Goal: Transaction & Acquisition: Download file/media

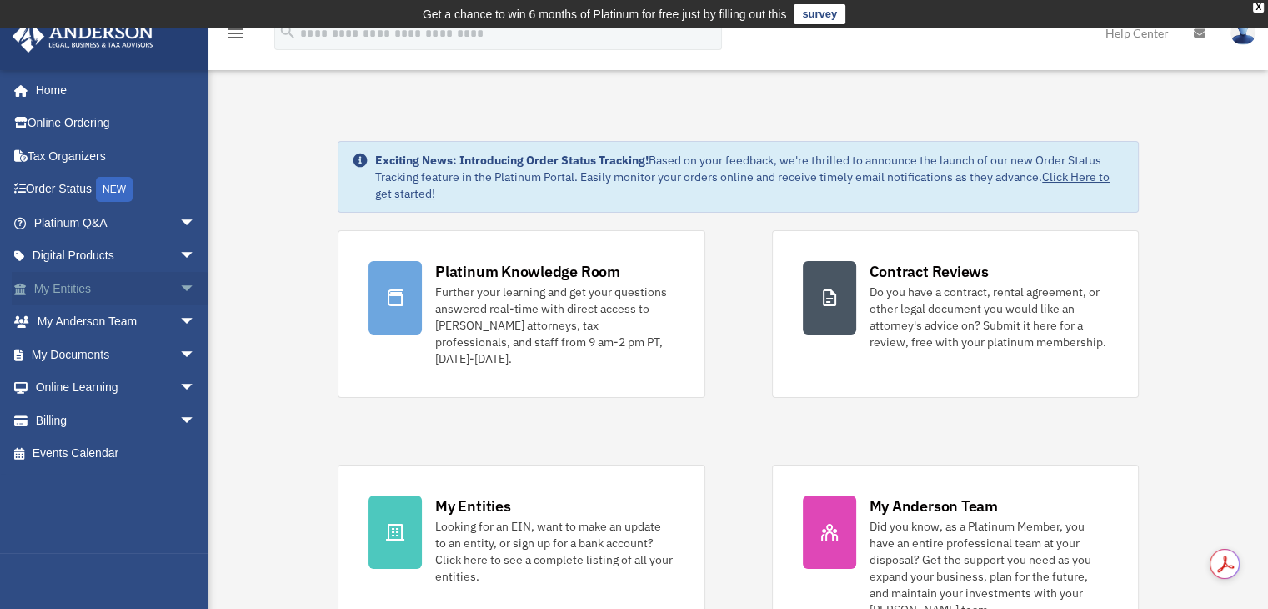
click at [83, 291] on link "My Entities arrow_drop_down" at bounding box center [116, 288] width 209 height 33
click at [179, 286] on span "arrow_drop_down" at bounding box center [195, 289] width 33 height 34
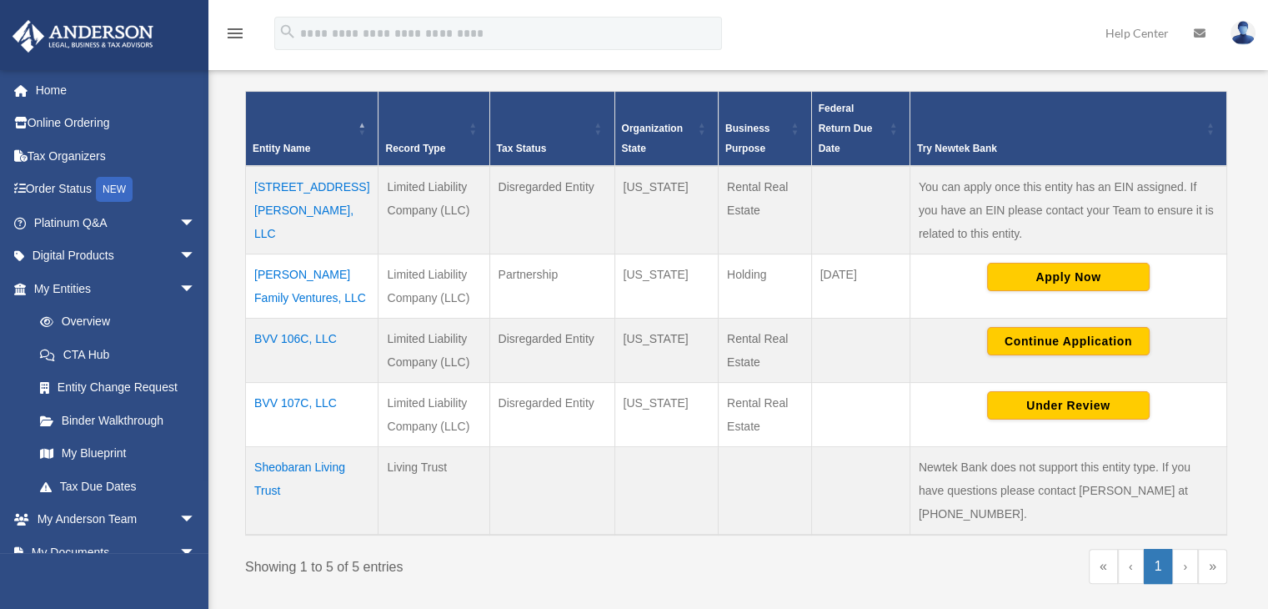
scroll to position [361, 0]
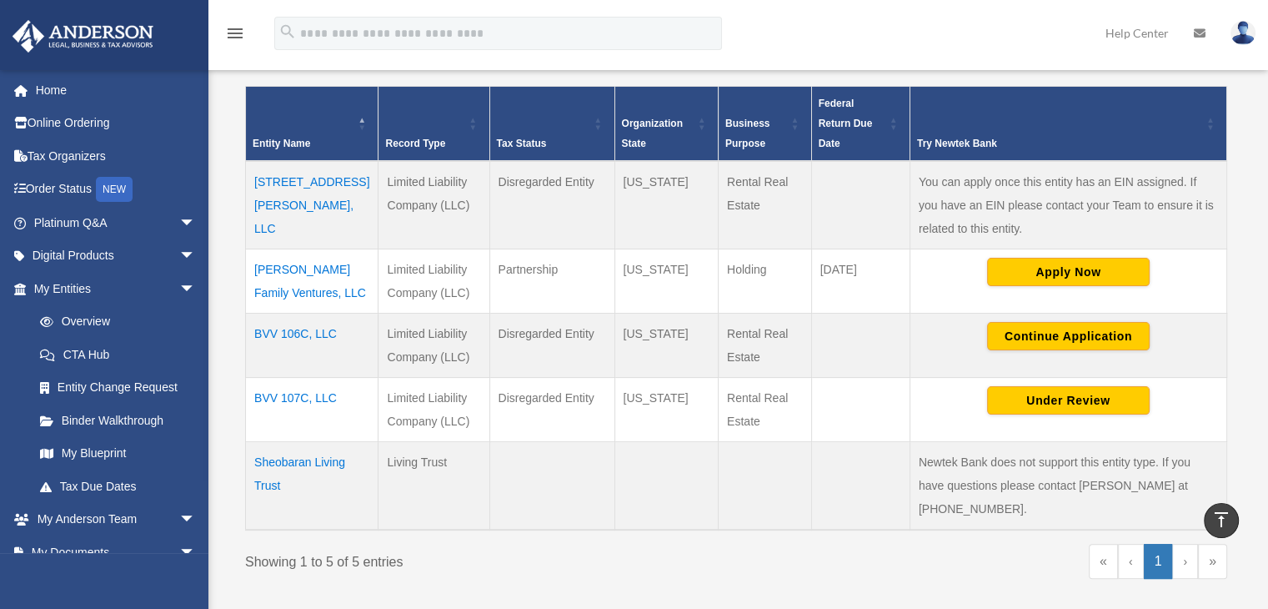
click at [299, 332] on td "BVV 106C, LLC" at bounding box center [312, 345] width 133 height 64
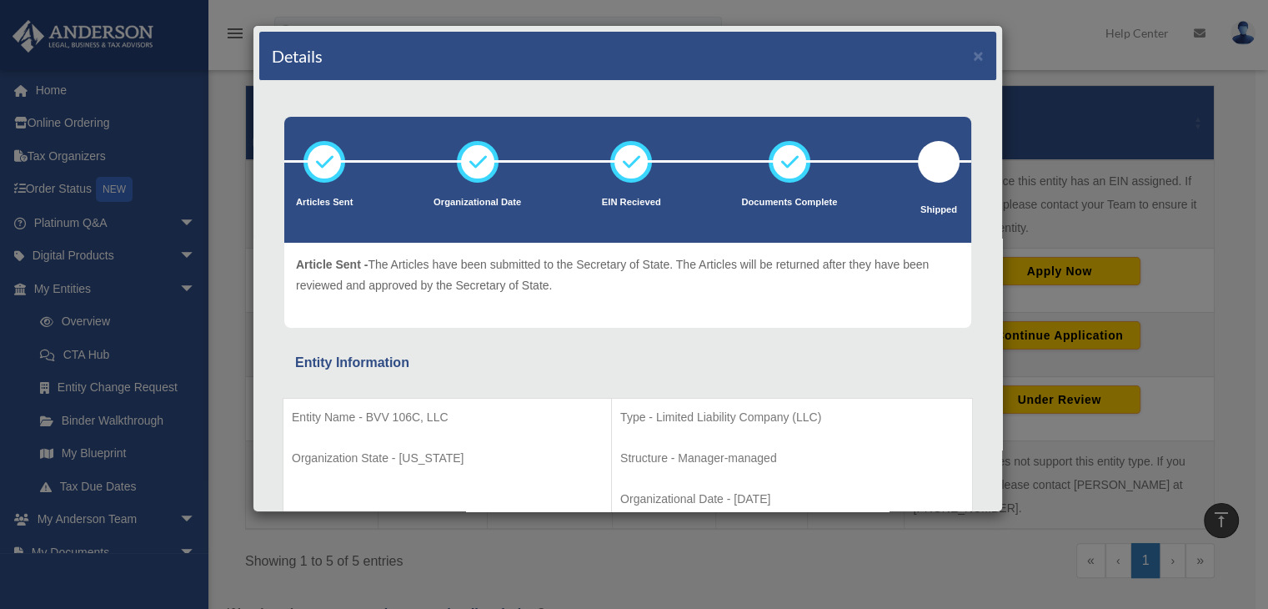
scroll to position [250, 0]
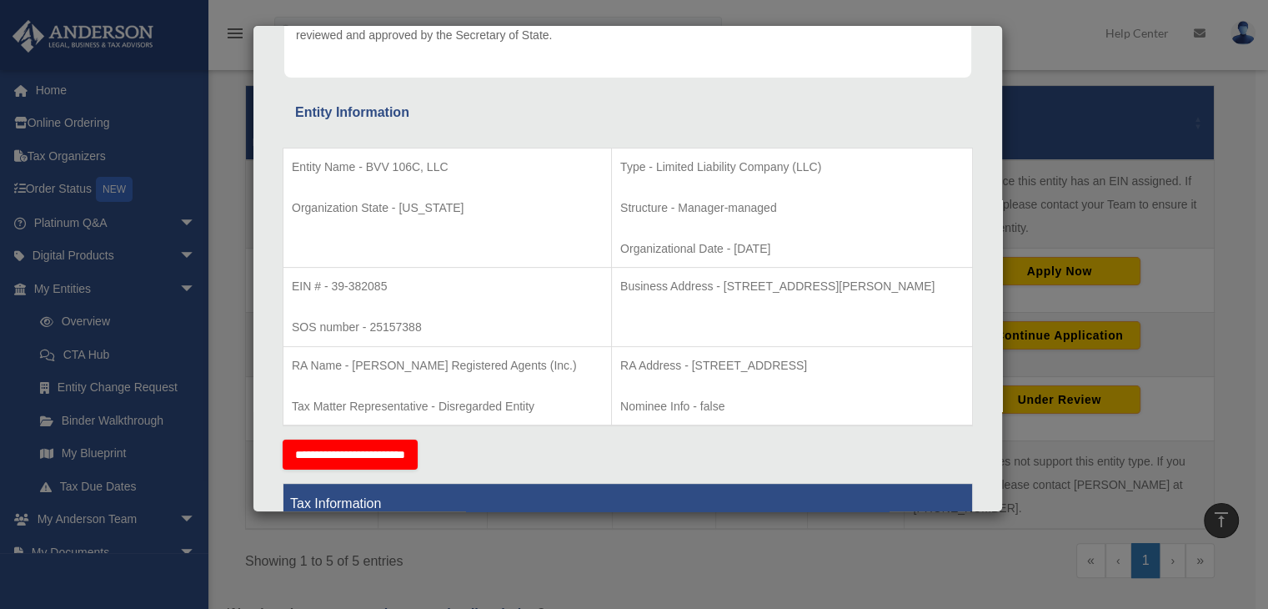
click at [390, 284] on p "EIN # - 39-382085" at bounding box center [447, 286] width 311 height 21
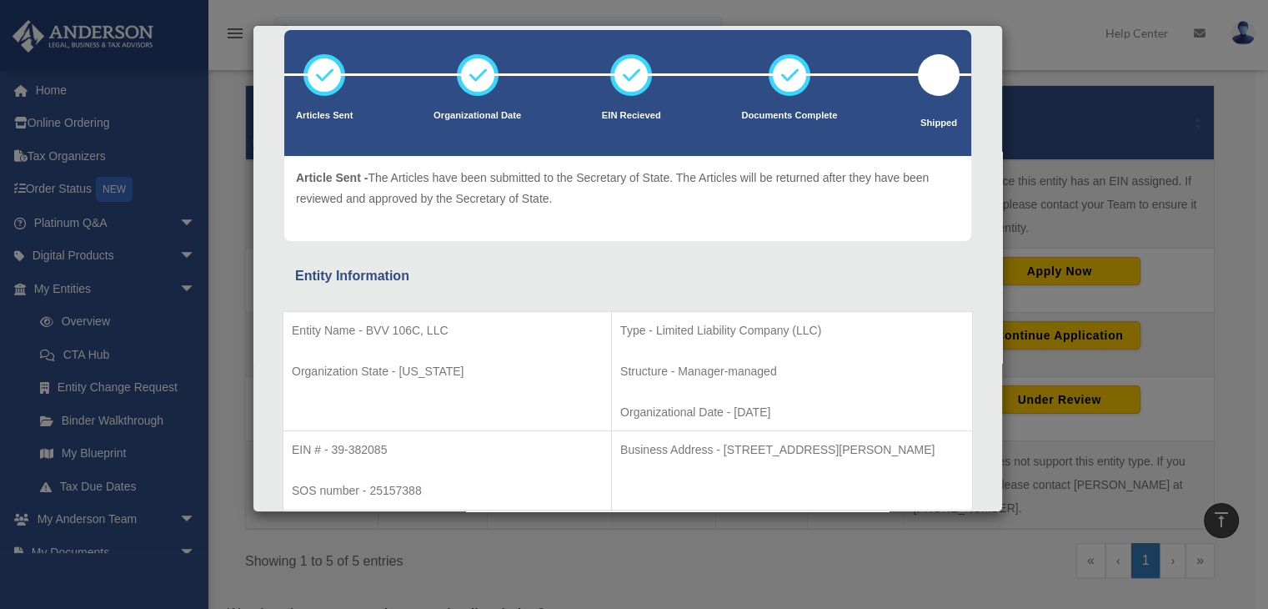
scroll to position [0, 0]
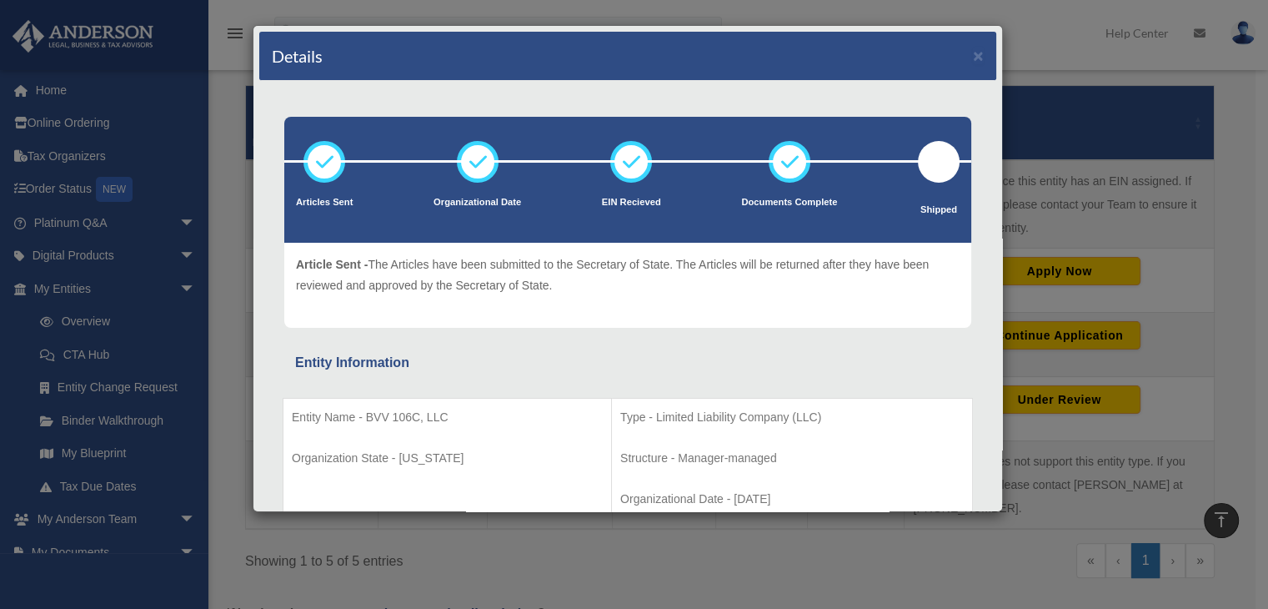
click at [1088, 324] on div "Details × Articles Sent Organizational Date" at bounding box center [634, 304] width 1268 height 609
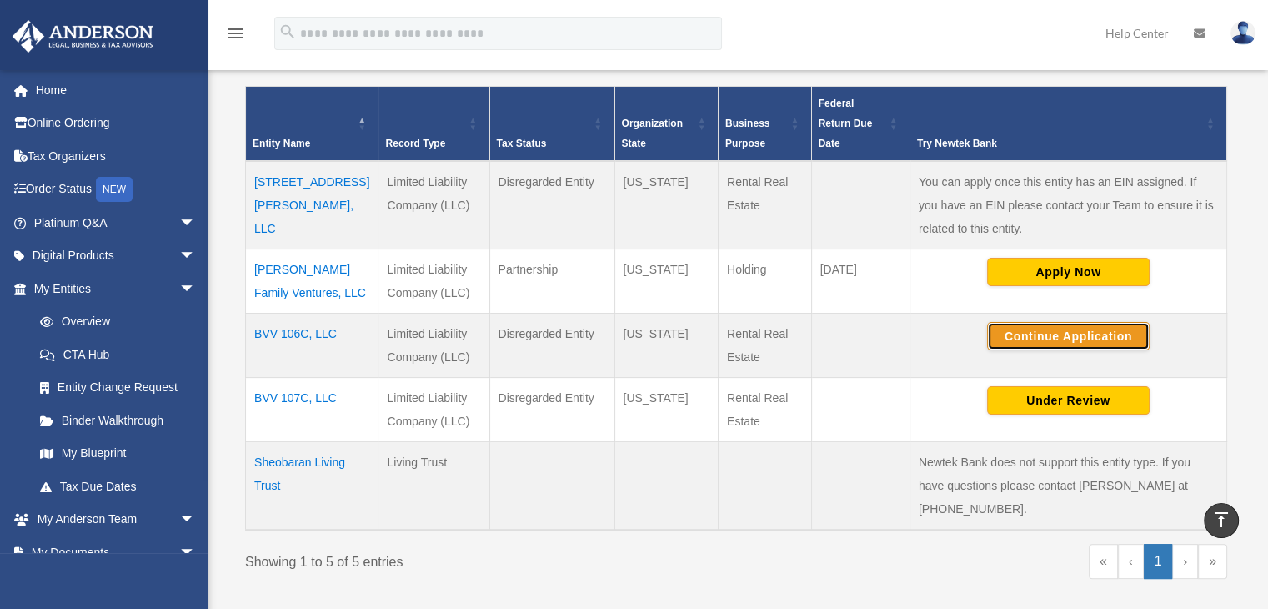
click at [1040, 326] on button "Continue Application" at bounding box center [1068, 336] width 163 height 28
click at [1031, 341] on button "Continue Application" at bounding box center [1068, 336] width 163 height 28
click at [283, 340] on td "BVV 106C, LLC" at bounding box center [312, 345] width 133 height 64
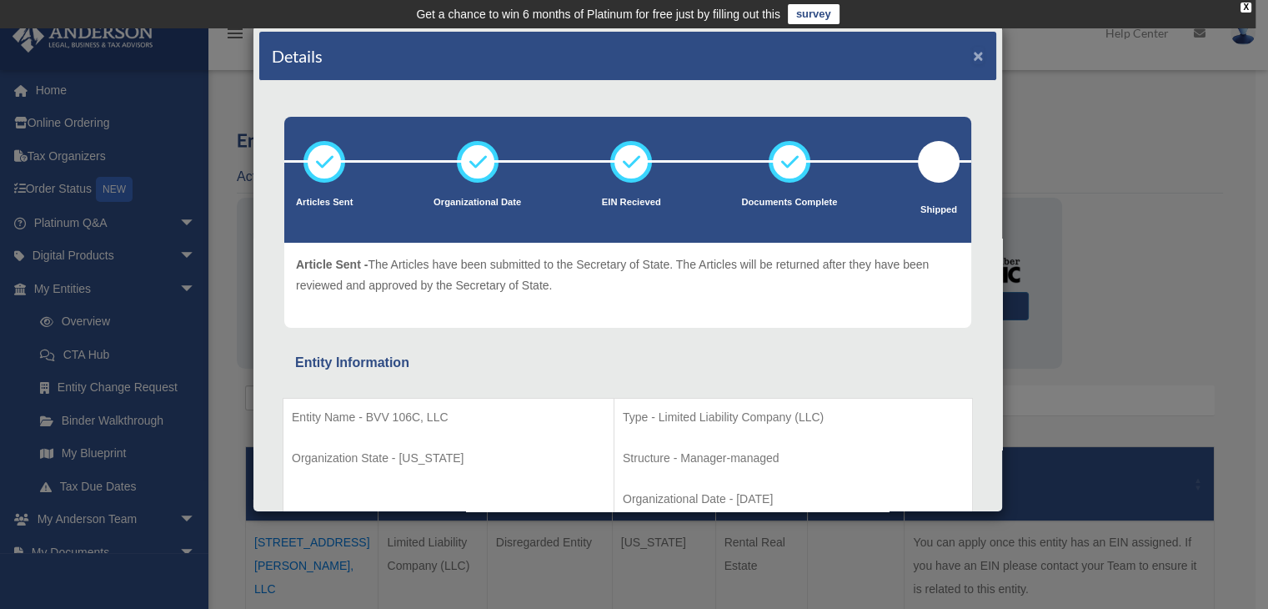
click at [973, 53] on button "×" at bounding box center [978, 56] width 11 height 18
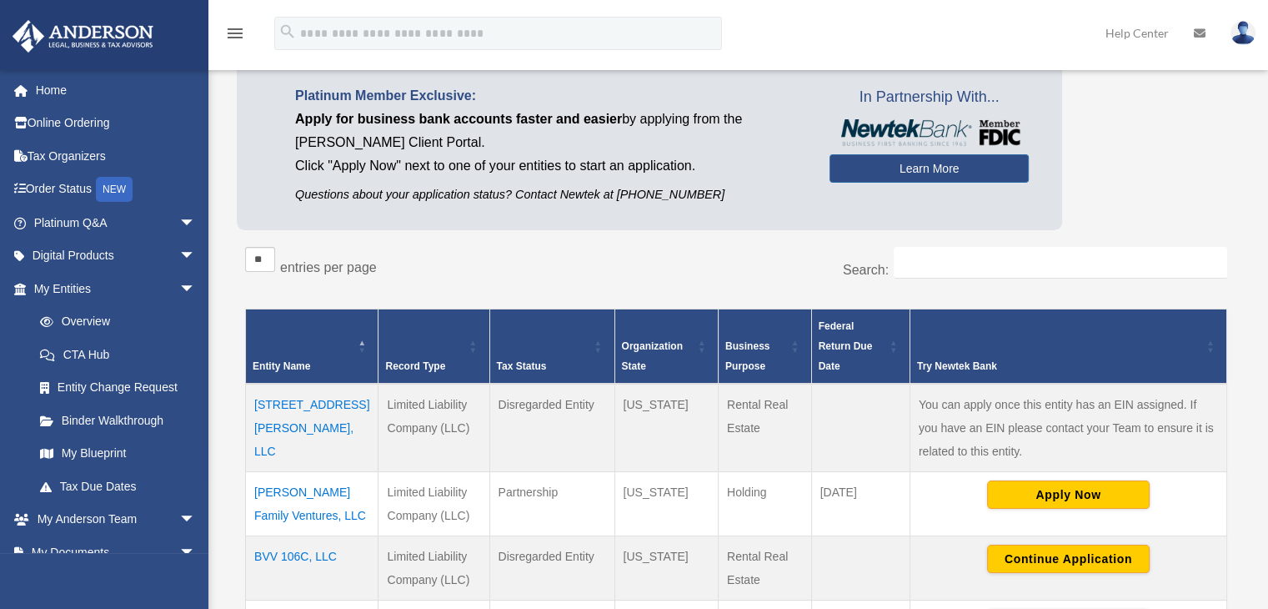
scroll to position [334, 0]
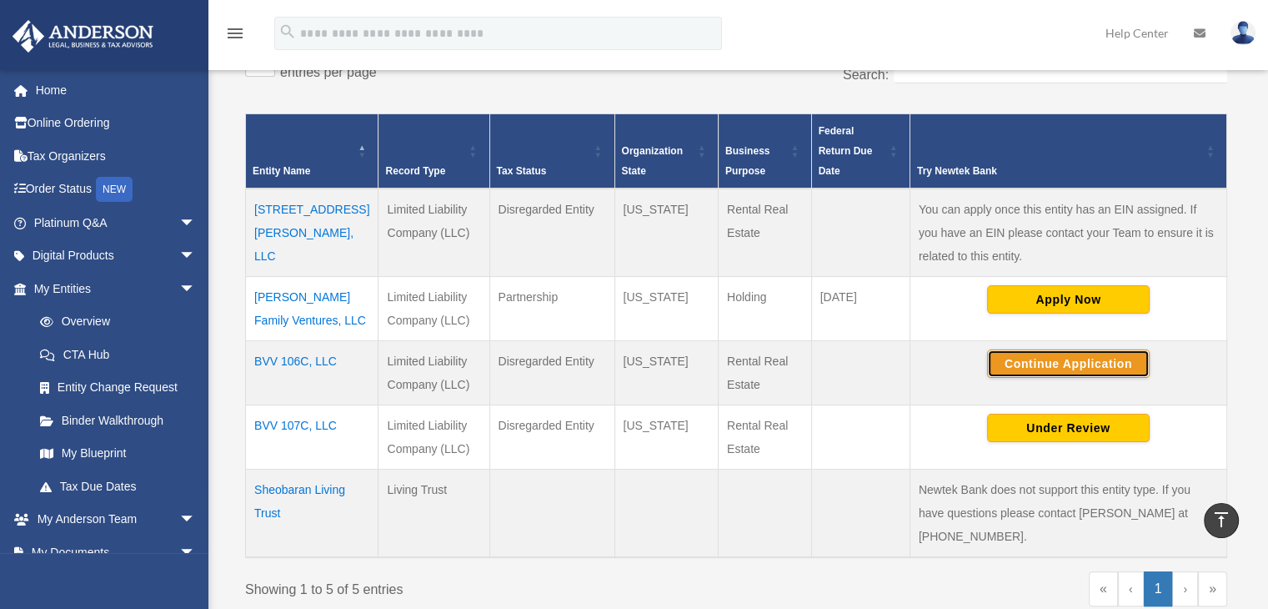
click at [1025, 355] on button "Continue Application" at bounding box center [1068, 363] width 163 height 28
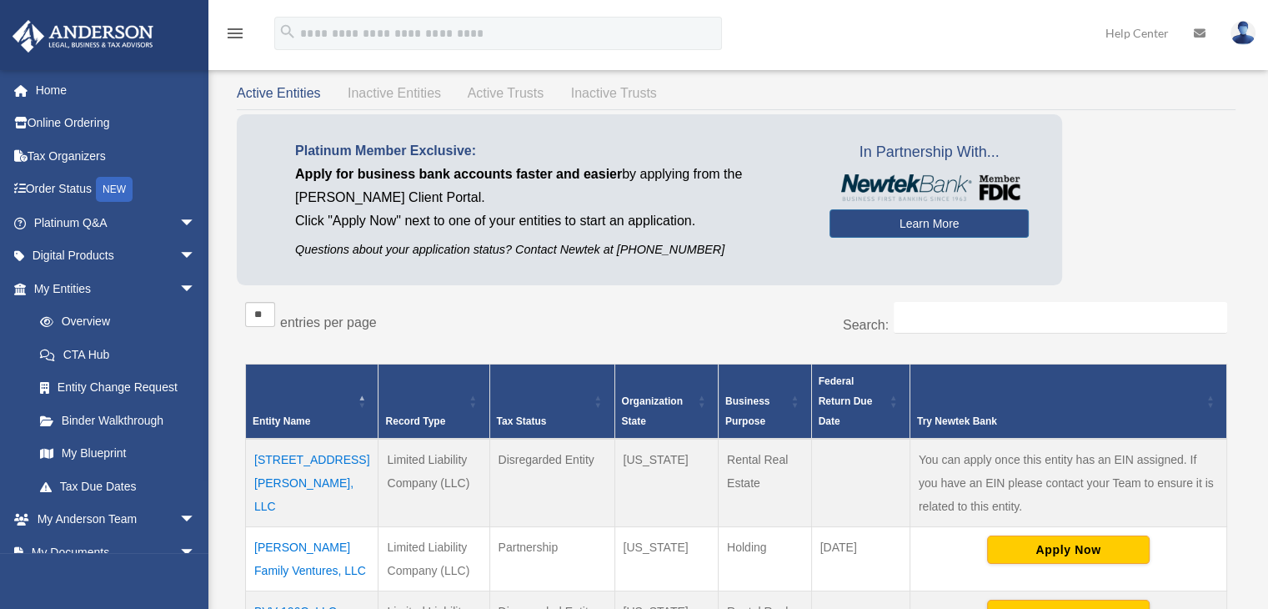
scroll to position [334, 0]
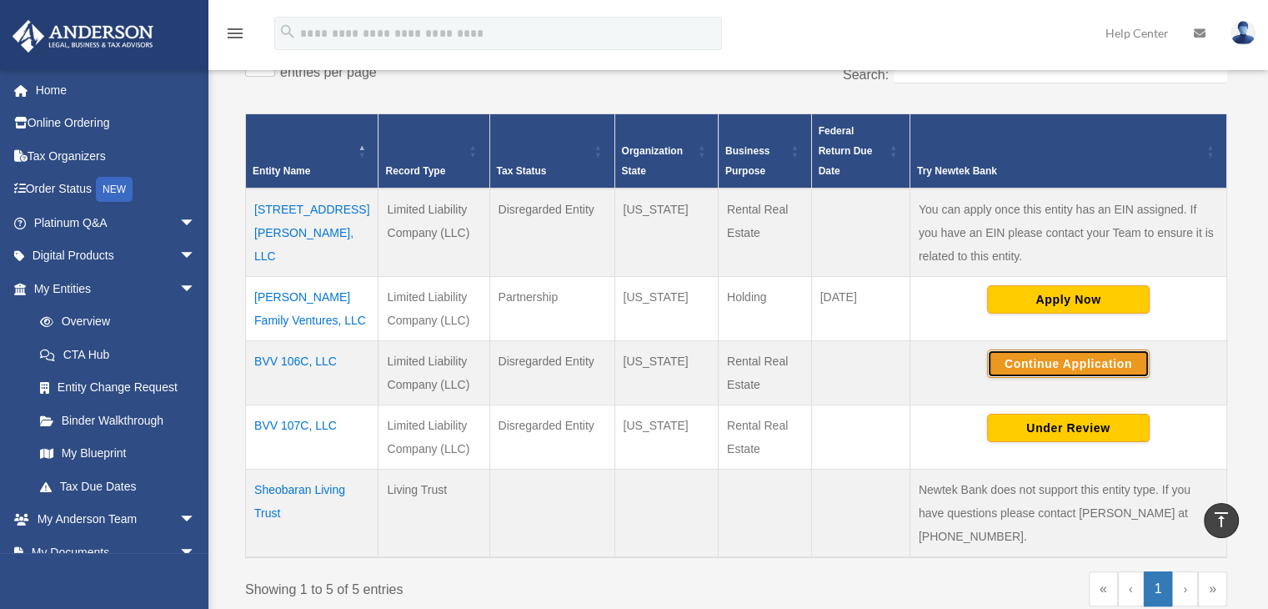
click at [1057, 360] on button "Continue Application" at bounding box center [1068, 363] width 163 height 28
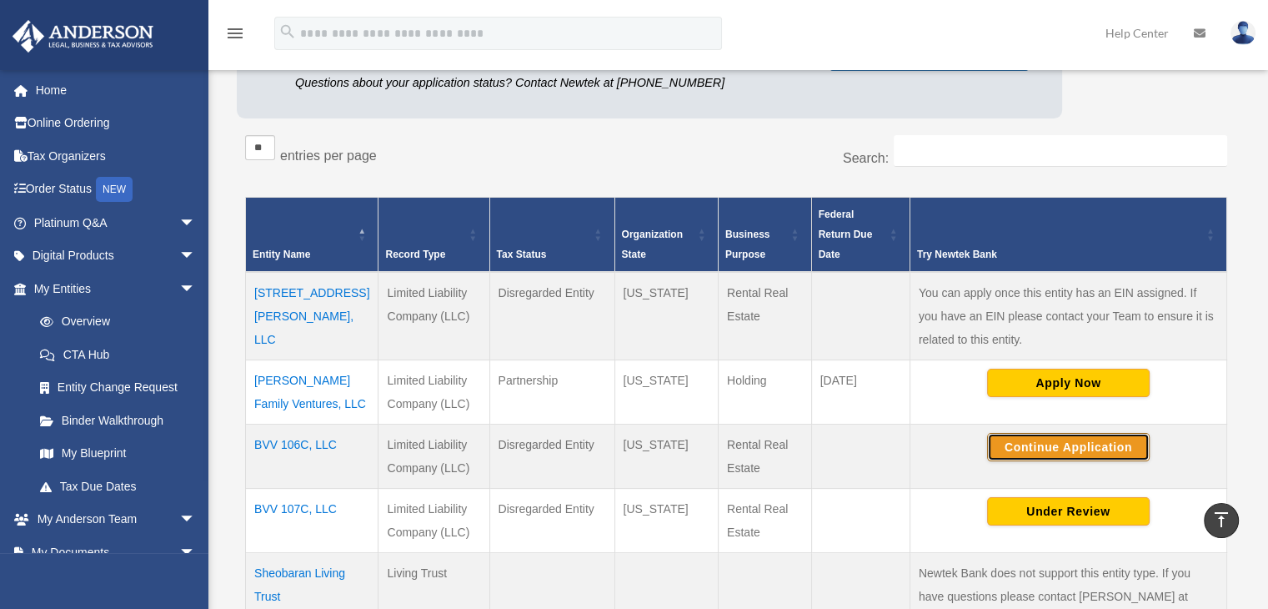
scroll to position [250, 0]
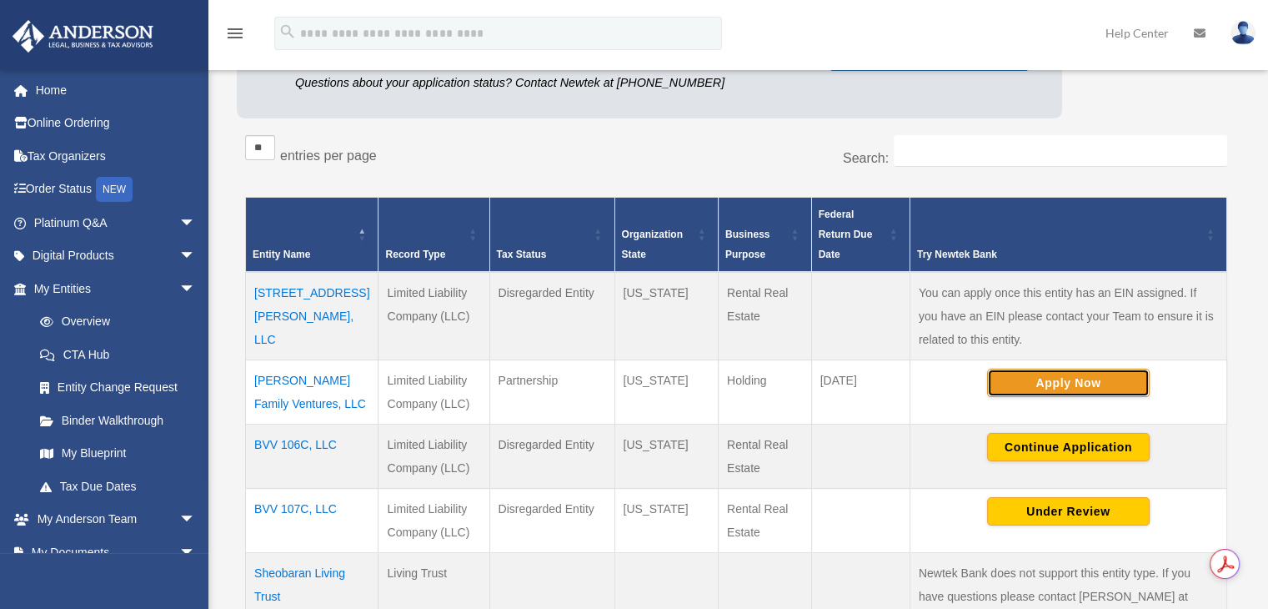
click at [1054, 386] on button "Apply Now" at bounding box center [1068, 383] width 163 height 28
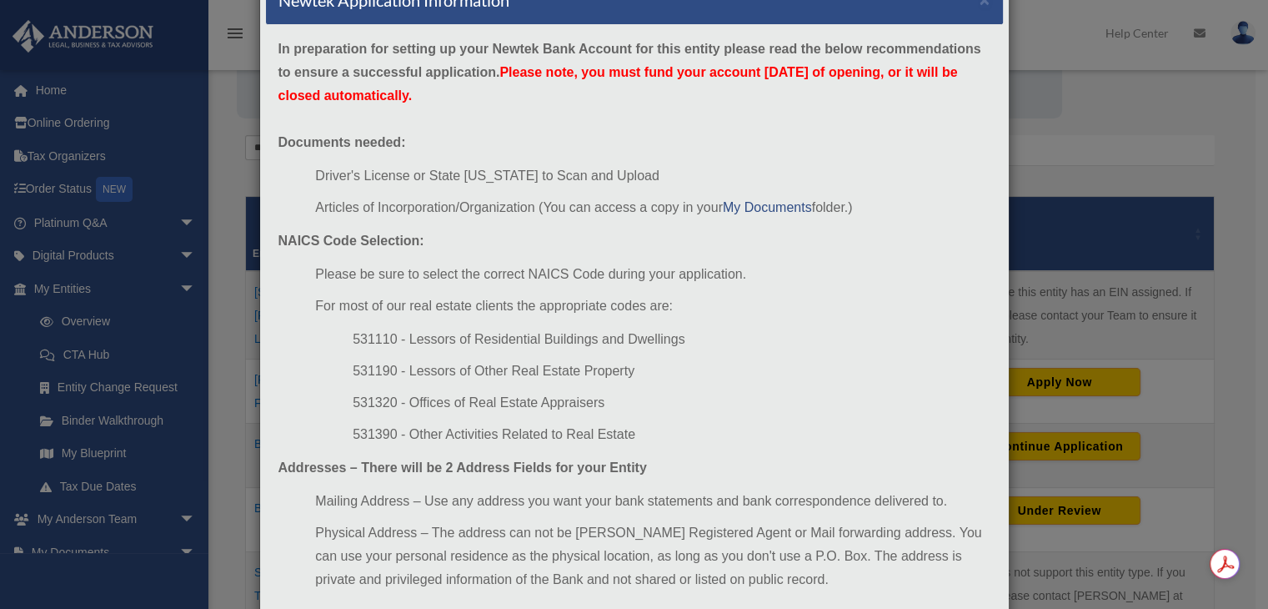
scroll to position [156, 0]
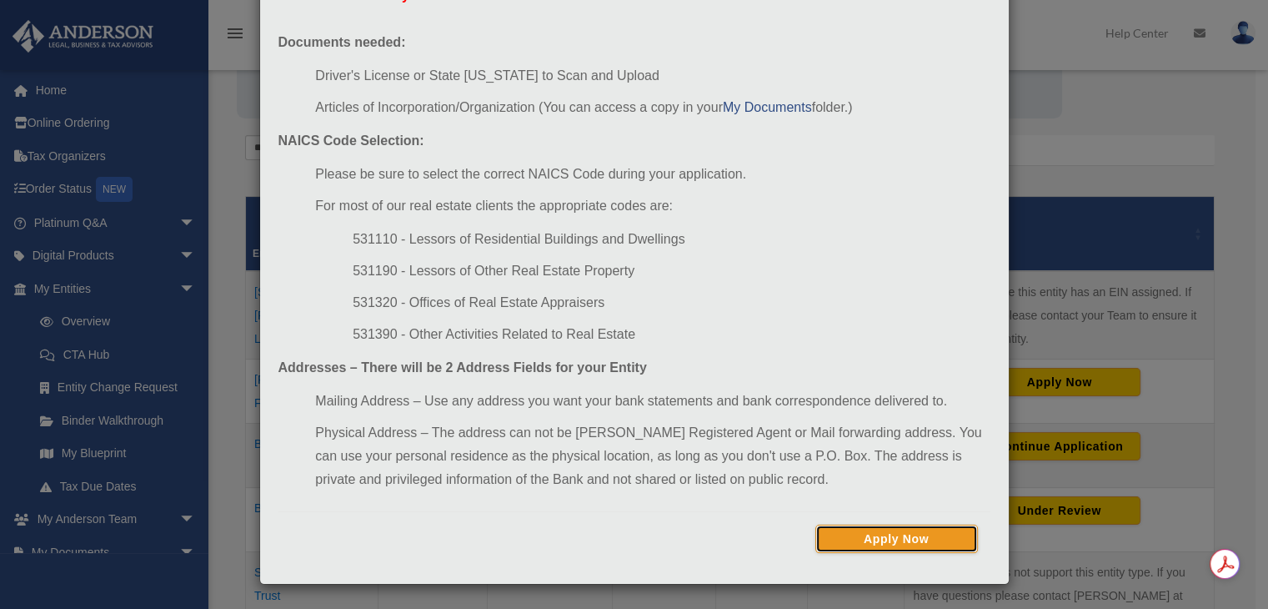
click at [900, 533] on button "Apply Now" at bounding box center [897, 539] width 163 height 28
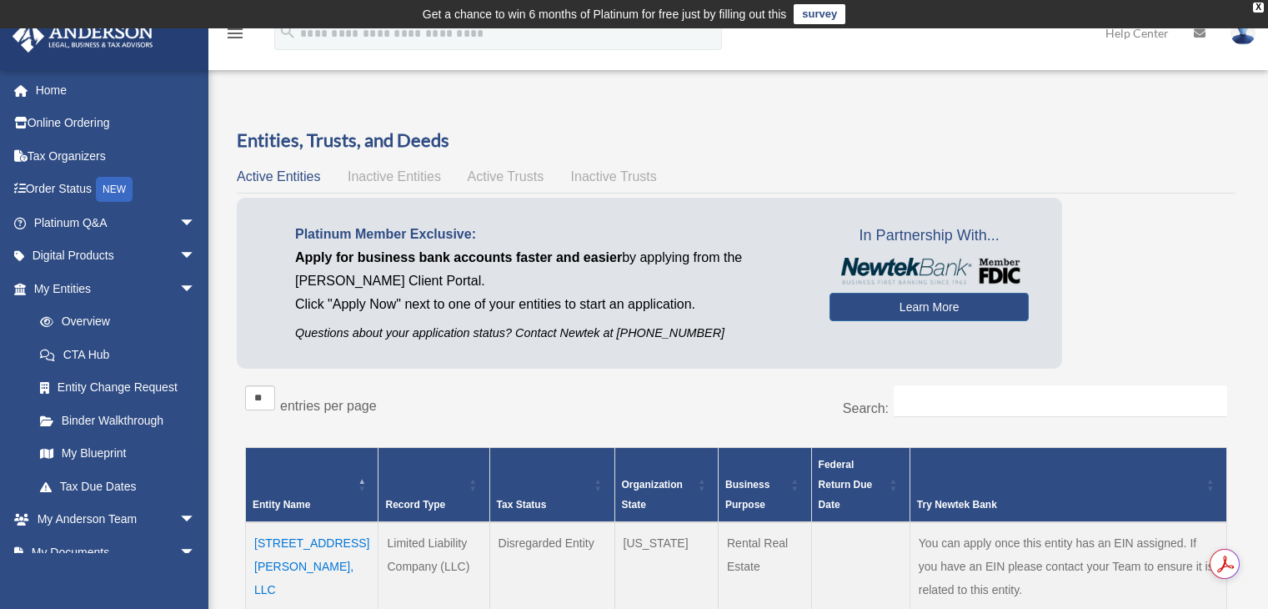
scroll to position [250, 0]
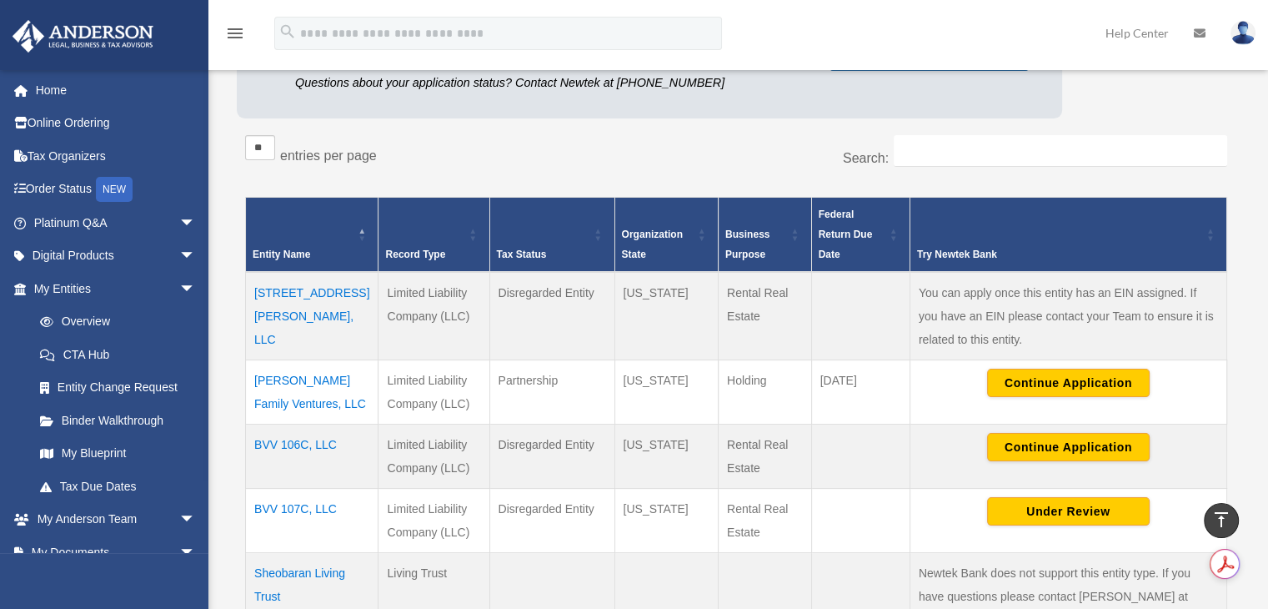
click at [286, 395] on td "[PERSON_NAME] Family Ventures, LLC" at bounding box center [312, 391] width 133 height 64
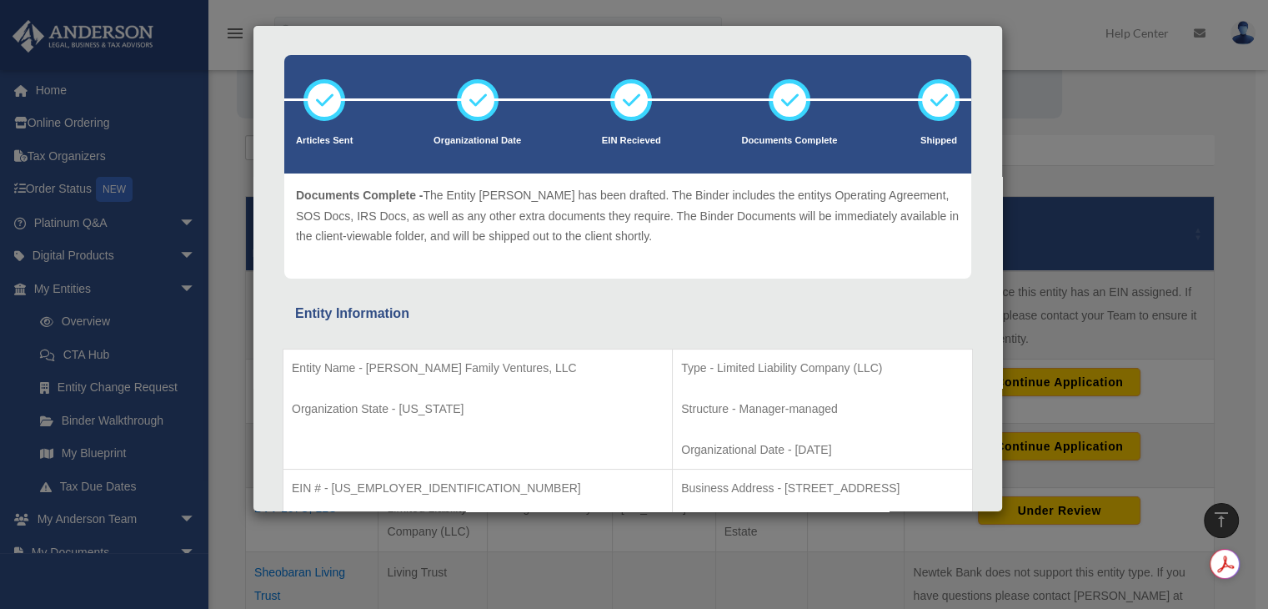
scroll to position [0, 0]
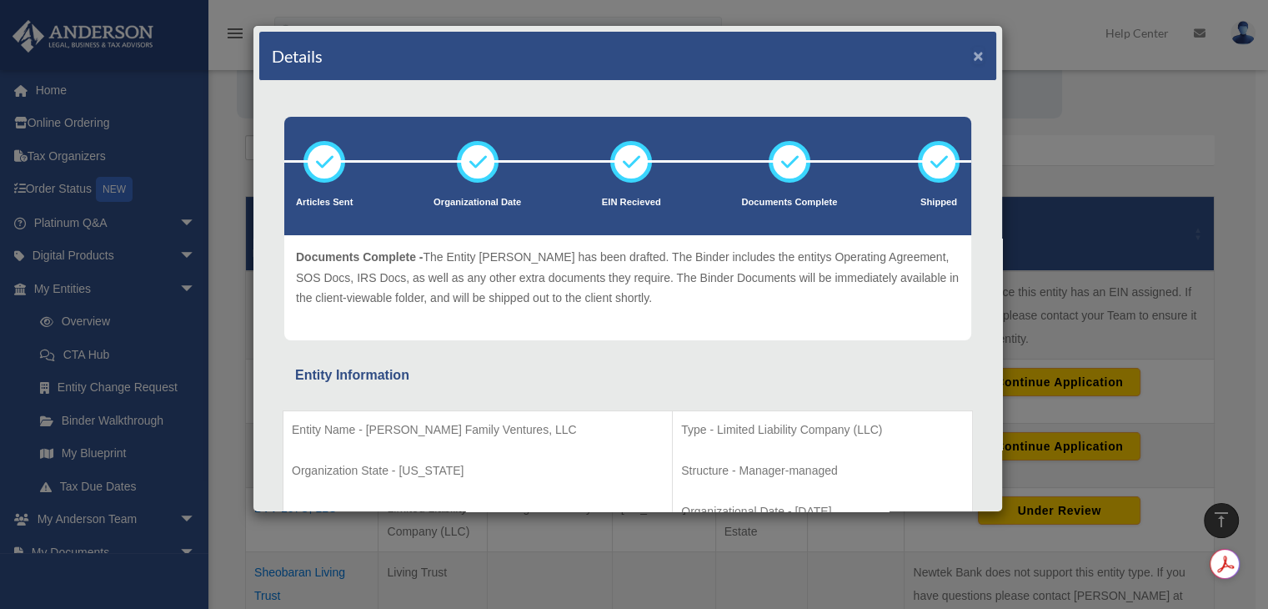
click at [973, 55] on button "×" at bounding box center [978, 56] width 11 height 18
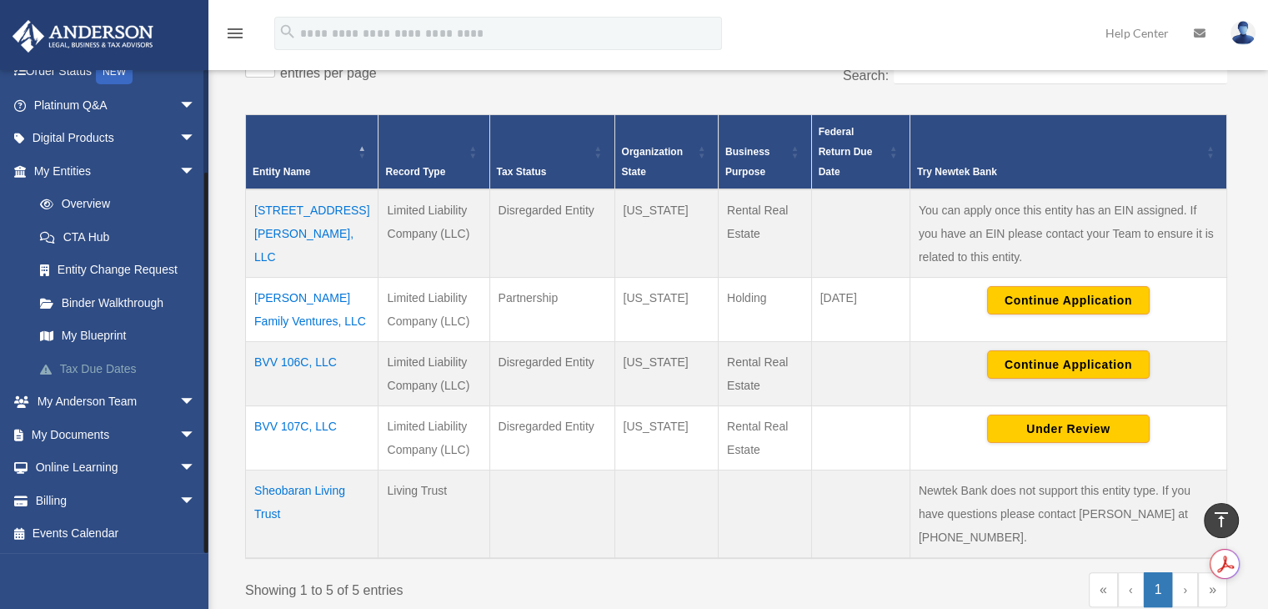
scroll to position [417, 0]
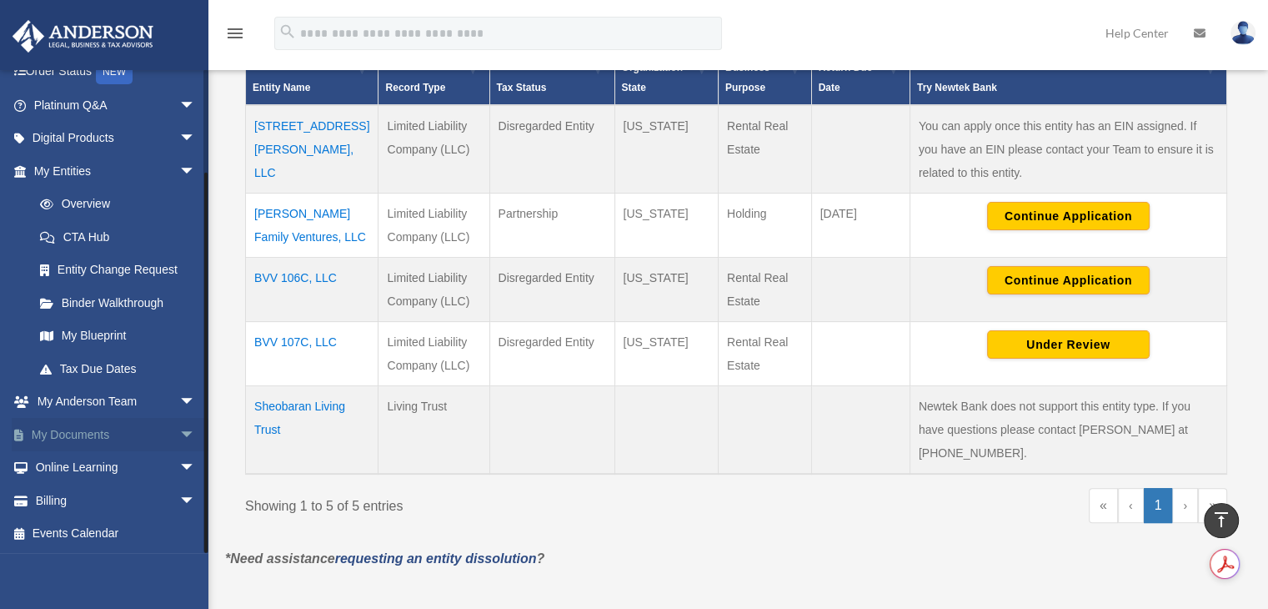
click at [127, 424] on link "My Documents arrow_drop_down" at bounding box center [116, 434] width 209 height 33
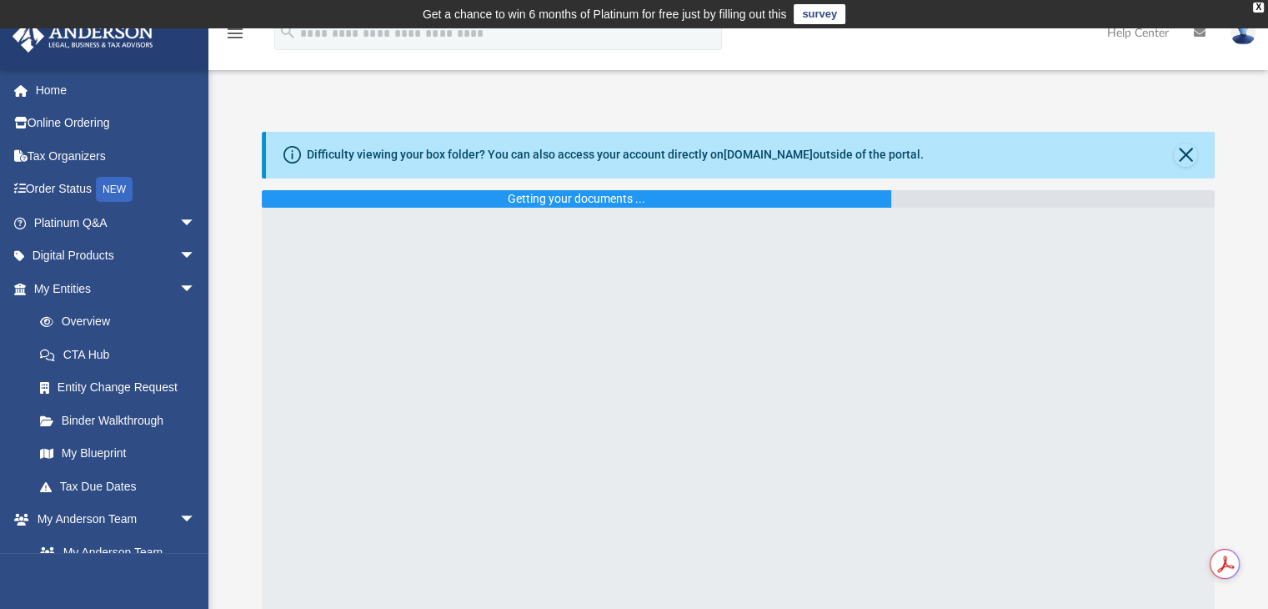
click at [170, 431] on link "Binder Walkthrough" at bounding box center [122, 420] width 198 height 33
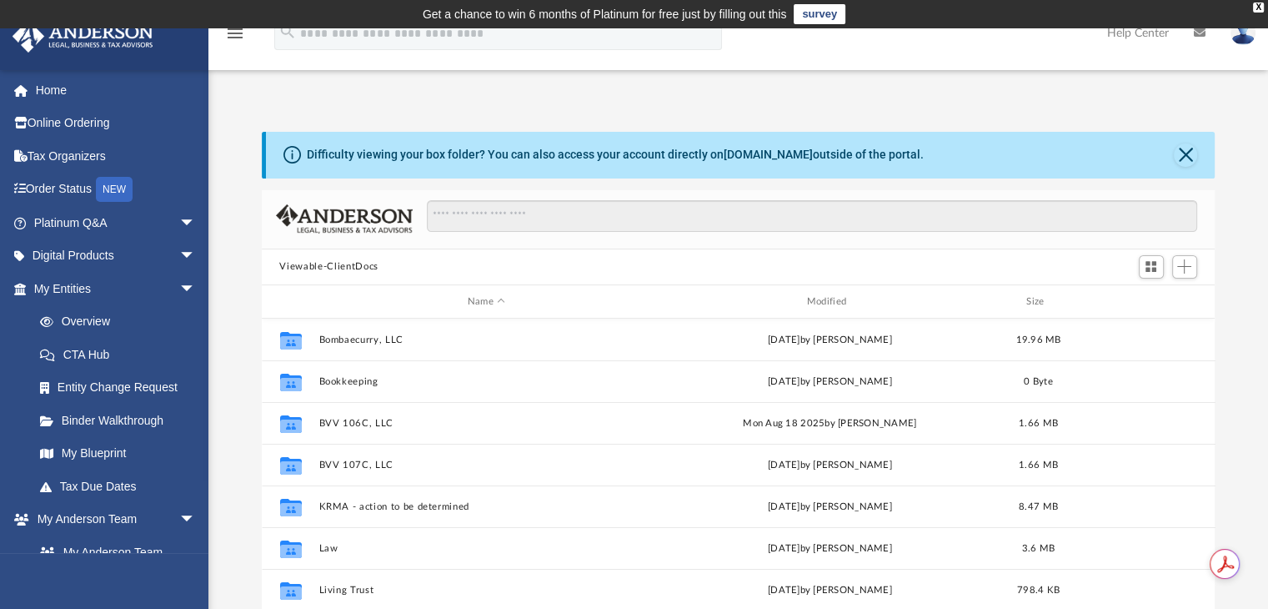
scroll to position [366, 941]
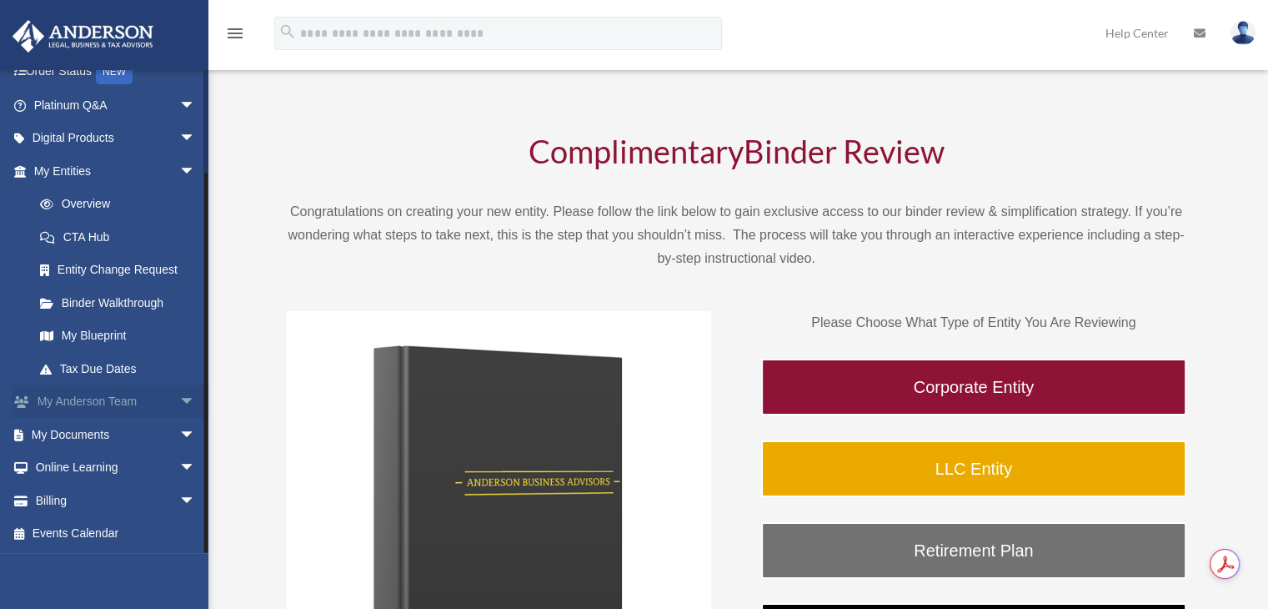
scroll to position [83, 0]
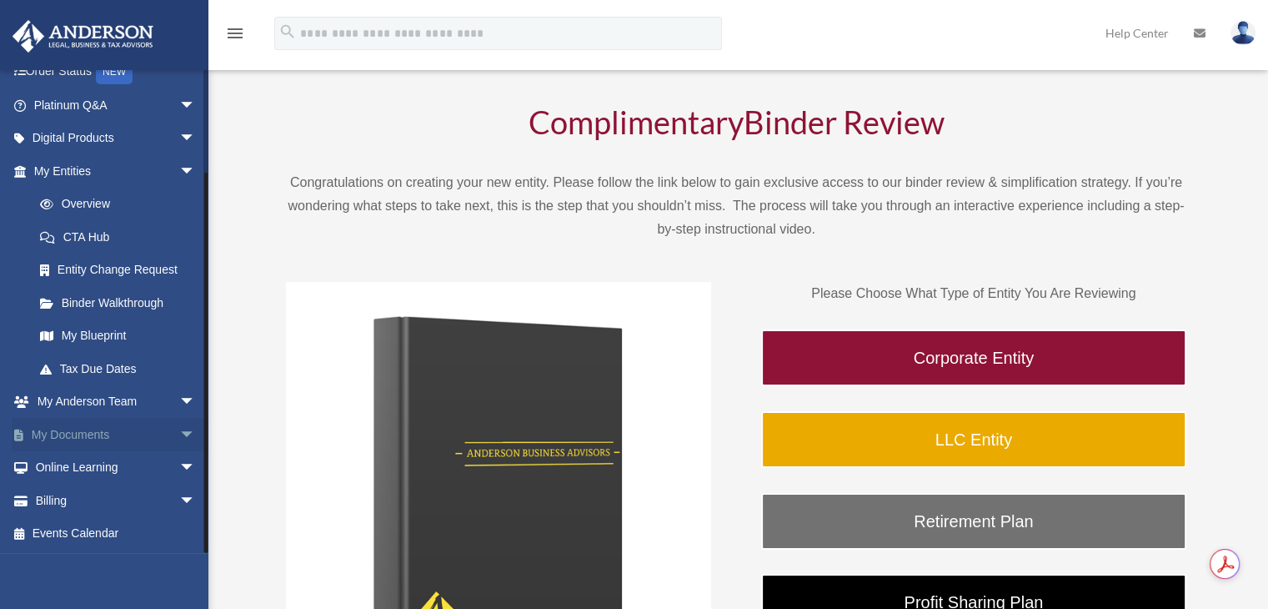
click at [121, 431] on link "My Documents arrow_drop_down" at bounding box center [116, 434] width 209 height 33
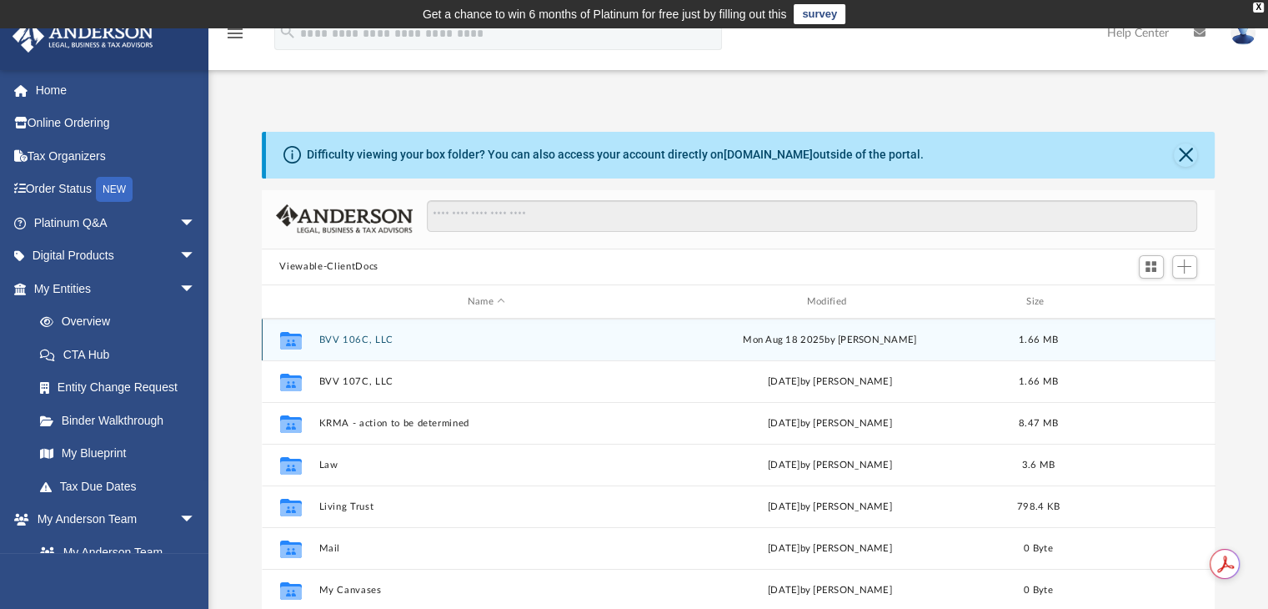
scroll to position [167, 0]
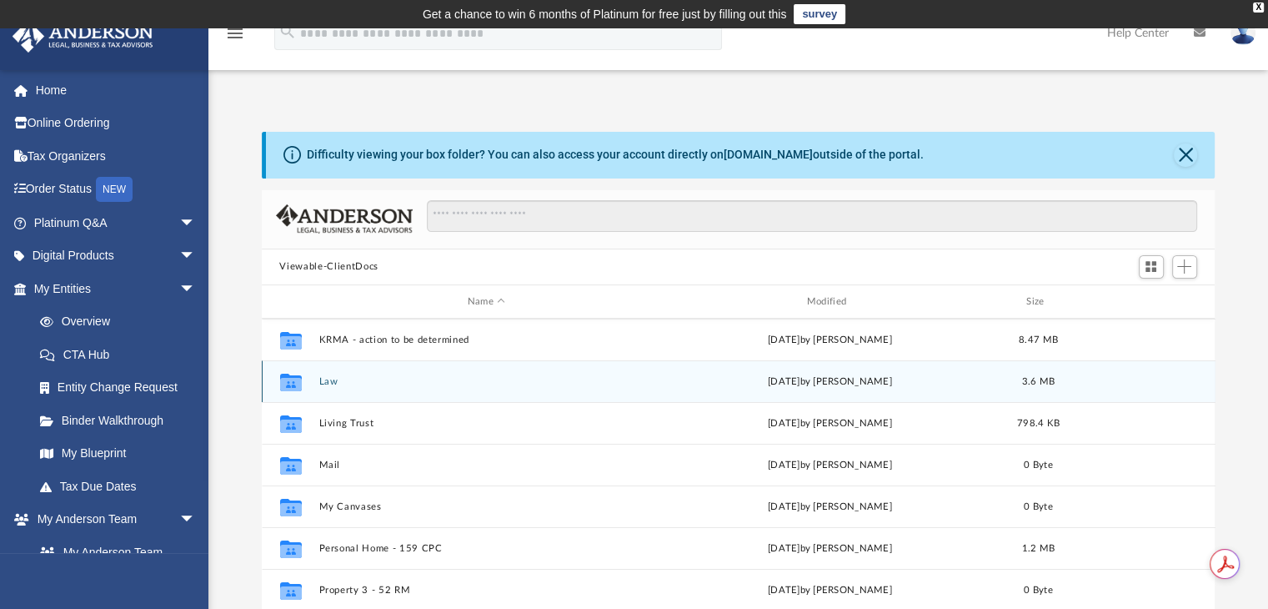
click at [333, 386] on button "Law" at bounding box center [487, 381] width 336 height 11
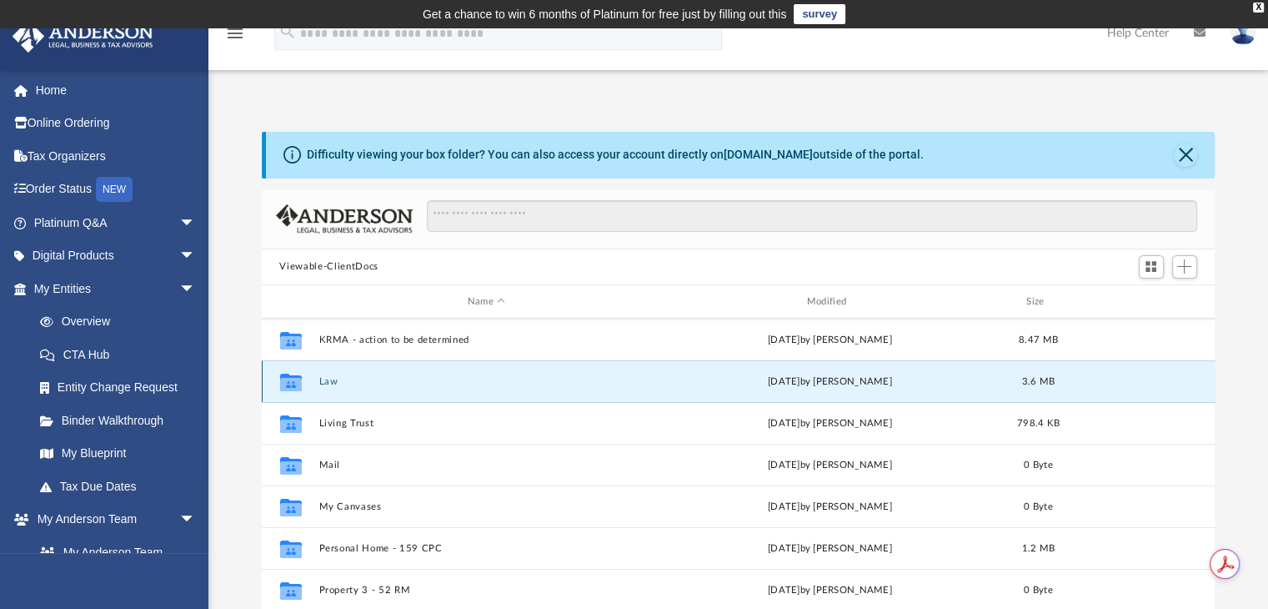
click at [333, 386] on button "Law" at bounding box center [487, 381] width 336 height 11
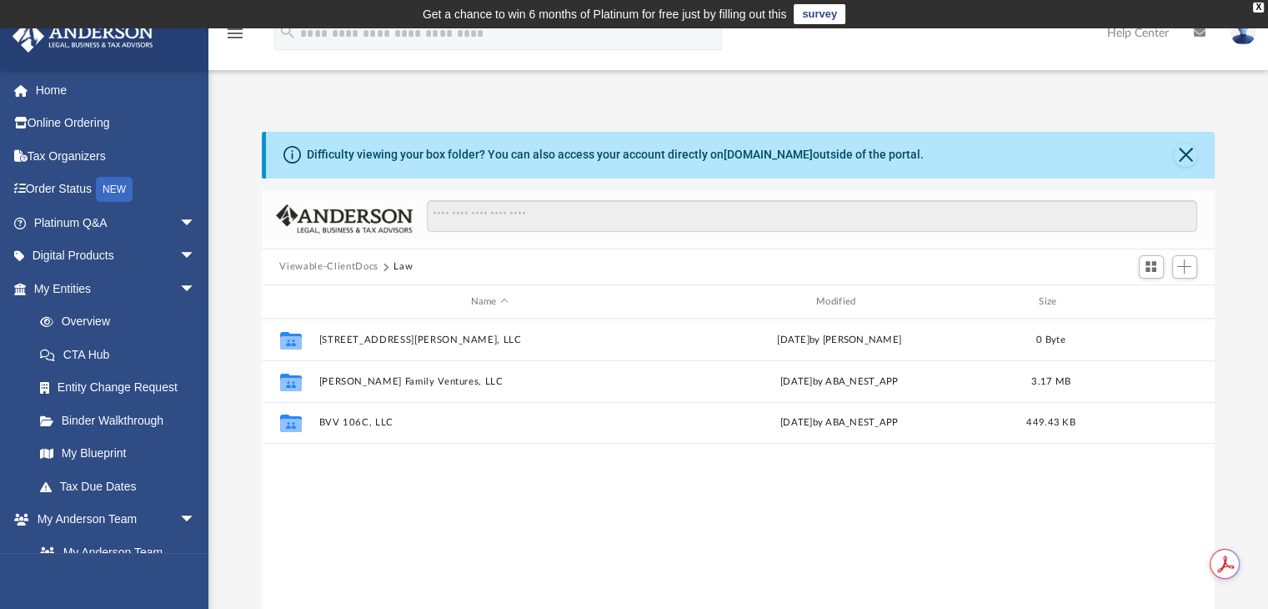
scroll to position [0, 0]
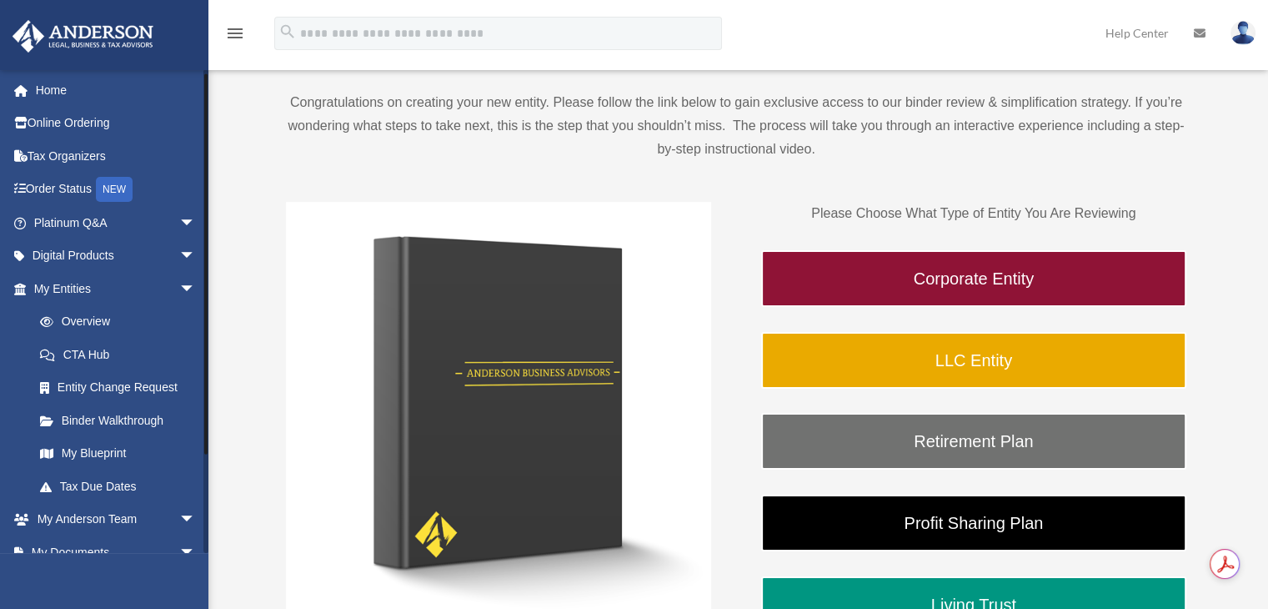
scroll to position [118, 0]
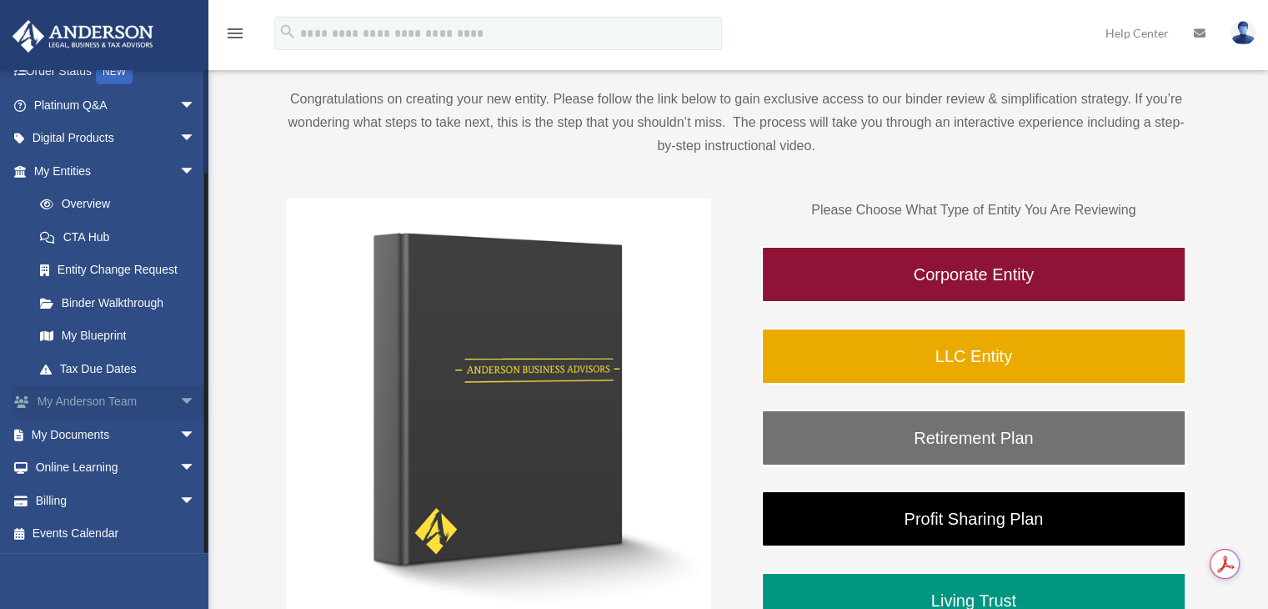
click at [179, 408] on span "arrow_drop_down" at bounding box center [195, 402] width 33 height 34
click at [183, 398] on span "arrow_drop_up" at bounding box center [195, 402] width 33 height 34
click at [104, 441] on link "My Documents arrow_drop_down" at bounding box center [116, 434] width 209 height 33
click at [179, 435] on span "arrow_drop_down" at bounding box center [195, 435] width 33 height 34
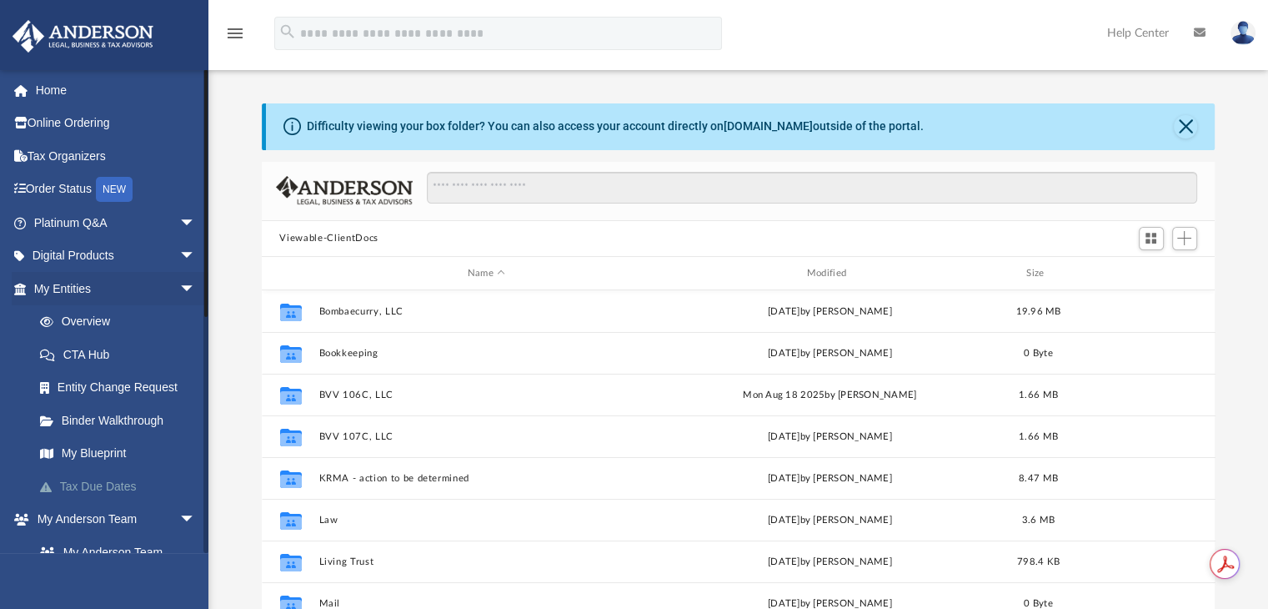
scroll to position [366, 941]
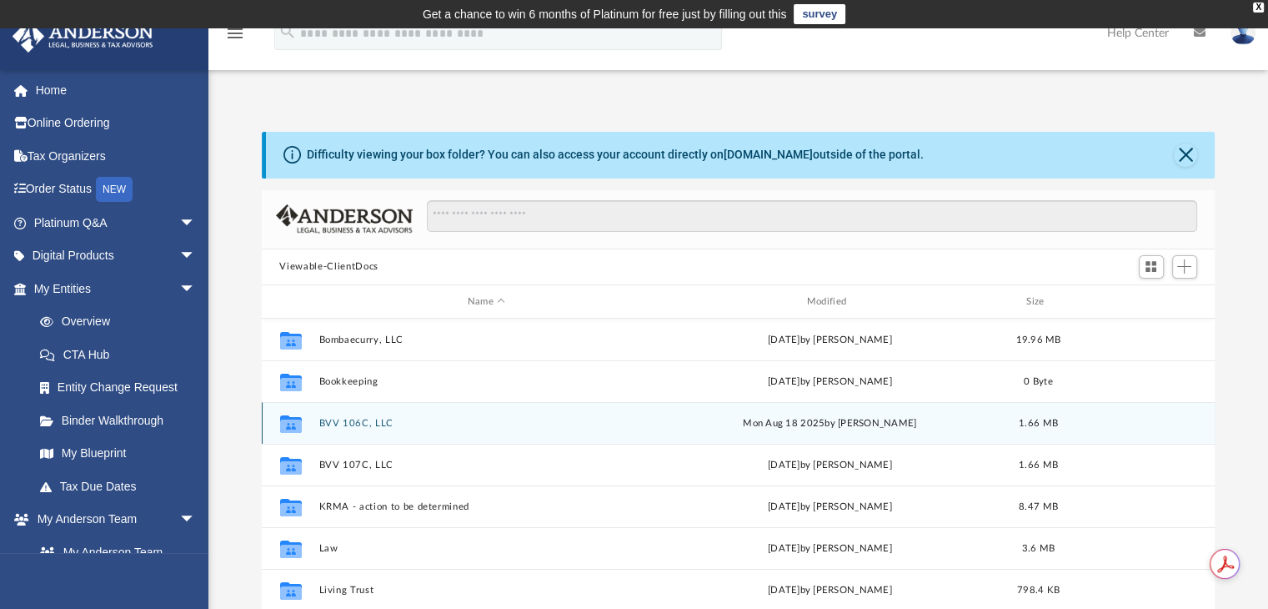
drag, startPoint x: 337, startPoint y: 415, endPoint x: 293, endPoint y: 423, distance: 44.8
click at [293, 423] on g "grid" at bounding box center [290, 424] width 22 height 18
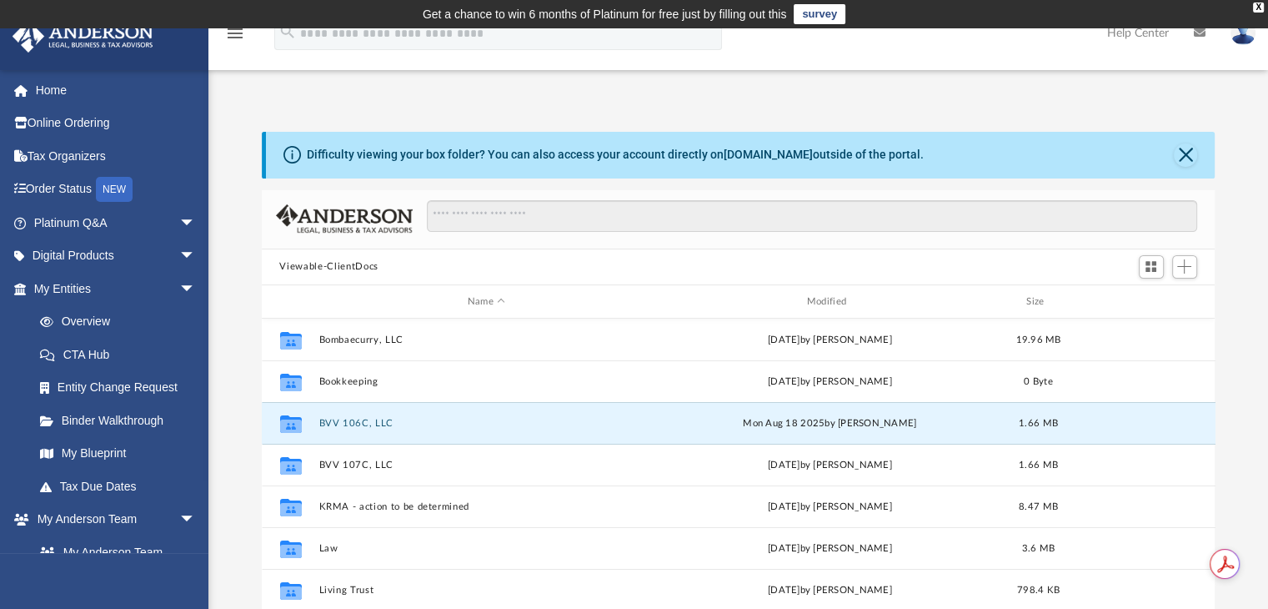
scroll to position [238, 0]
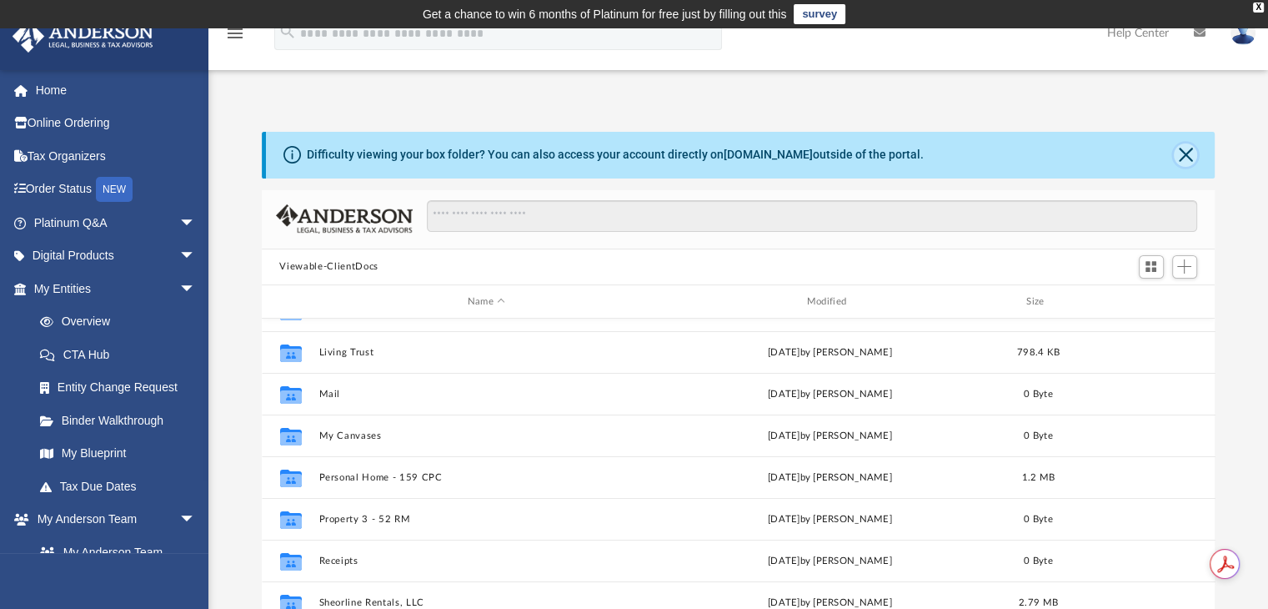
click at [1193, 151] on button "Close" at bounding box center [1185, 154] width 23 height 23
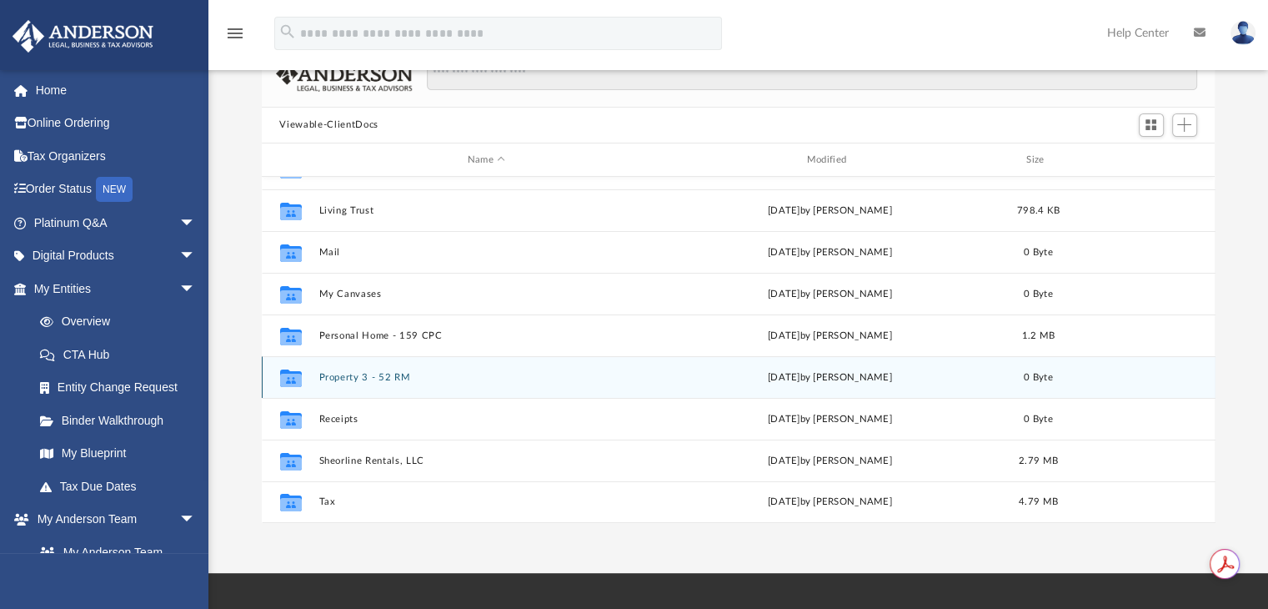
scroll to position [71, 0]
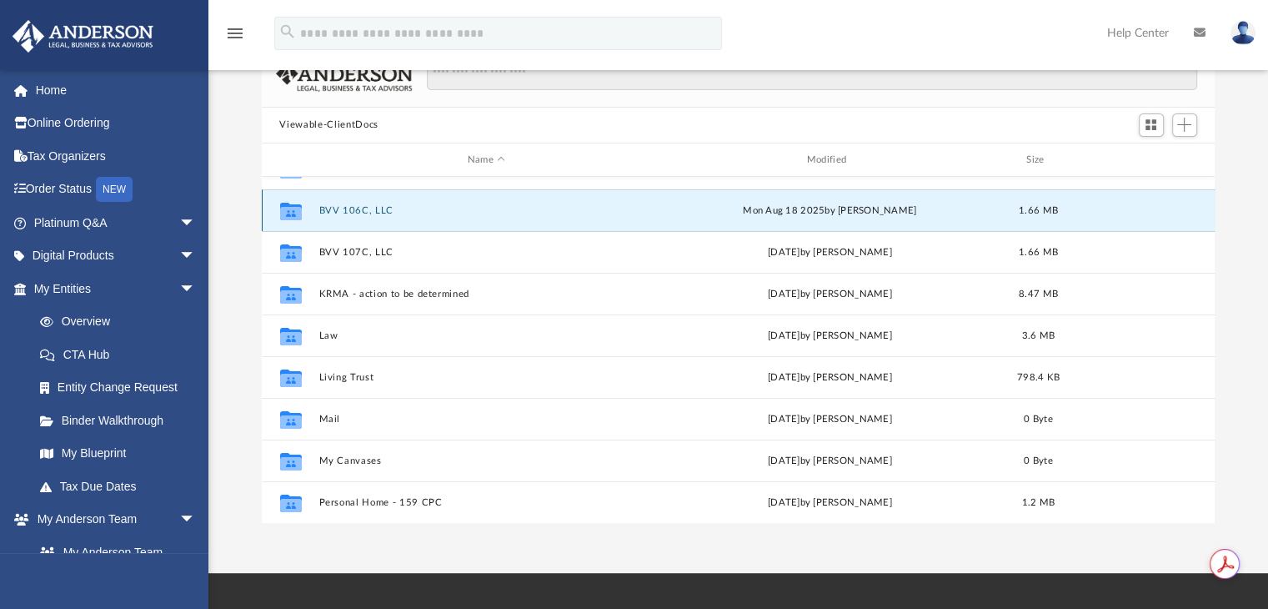
click at [901, 190] on div "Collaborated Folder BVV 106C, LLC Mon Aug 18 2025 by Marielle Palivino 1.66 MB" at bounding box center [739, 210] width 954 height 42
click at [927, 210] on div "Mon Aug 18 2025 by Marielle Palivino" at bounding box center [830, 210] width 336 height 15
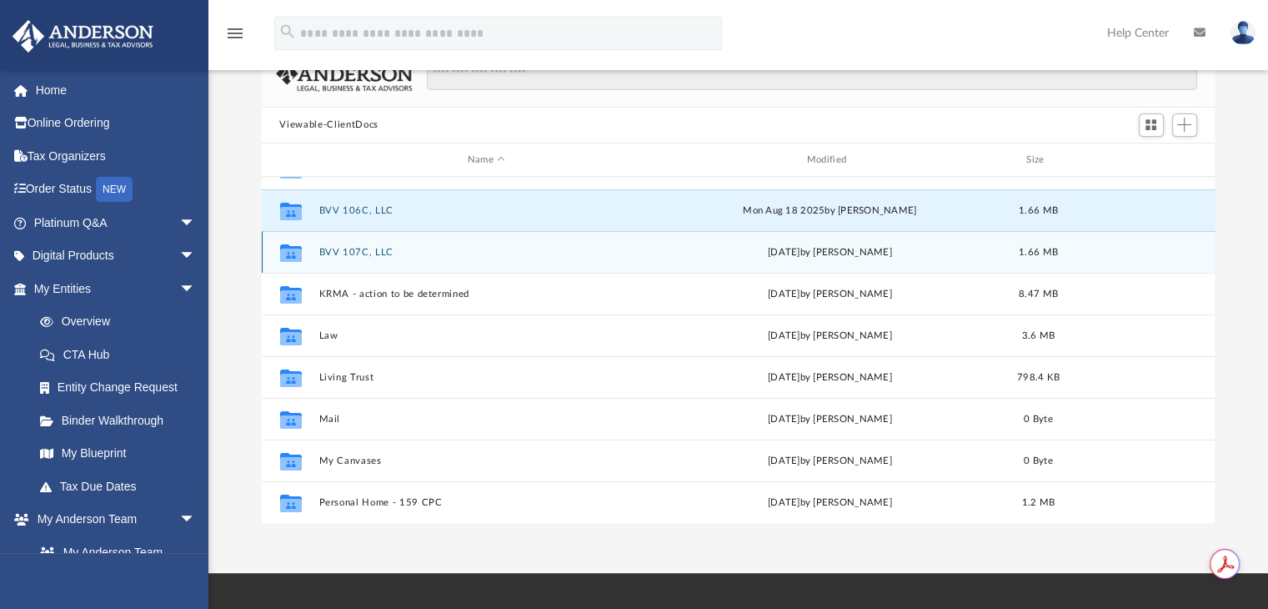
click at [284, 251] on icon "grid" at bounding box center [290, 255] width 22 height 13
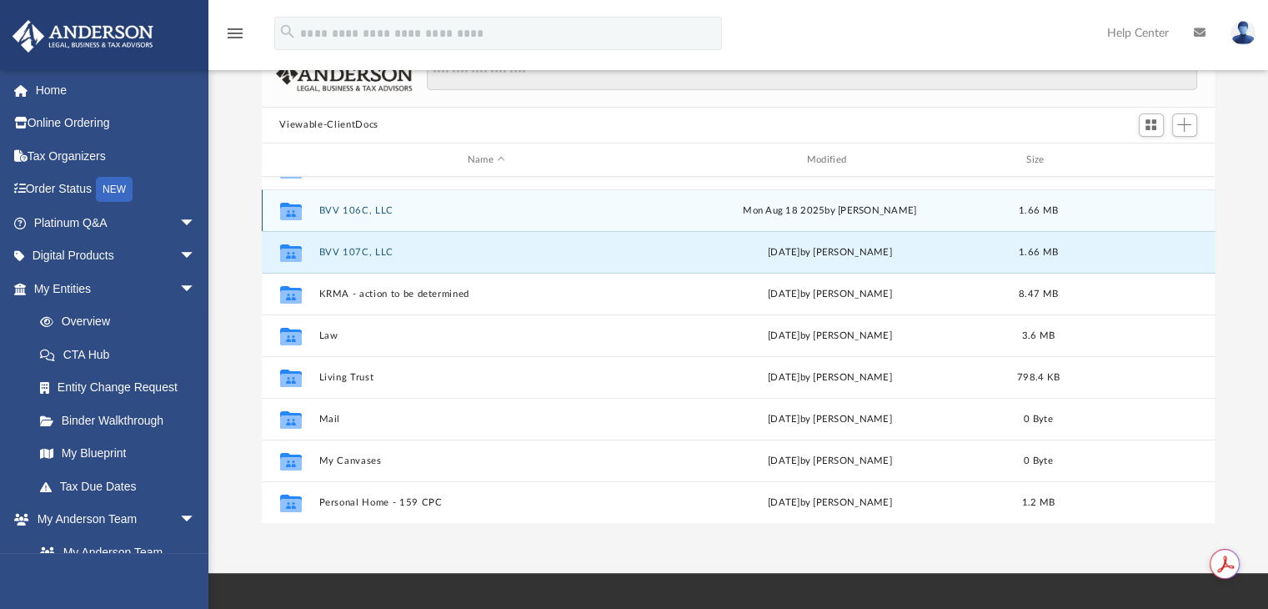
click at [287, 209] on icon "grid" at bounding box center [290, 213] width 22 height 13
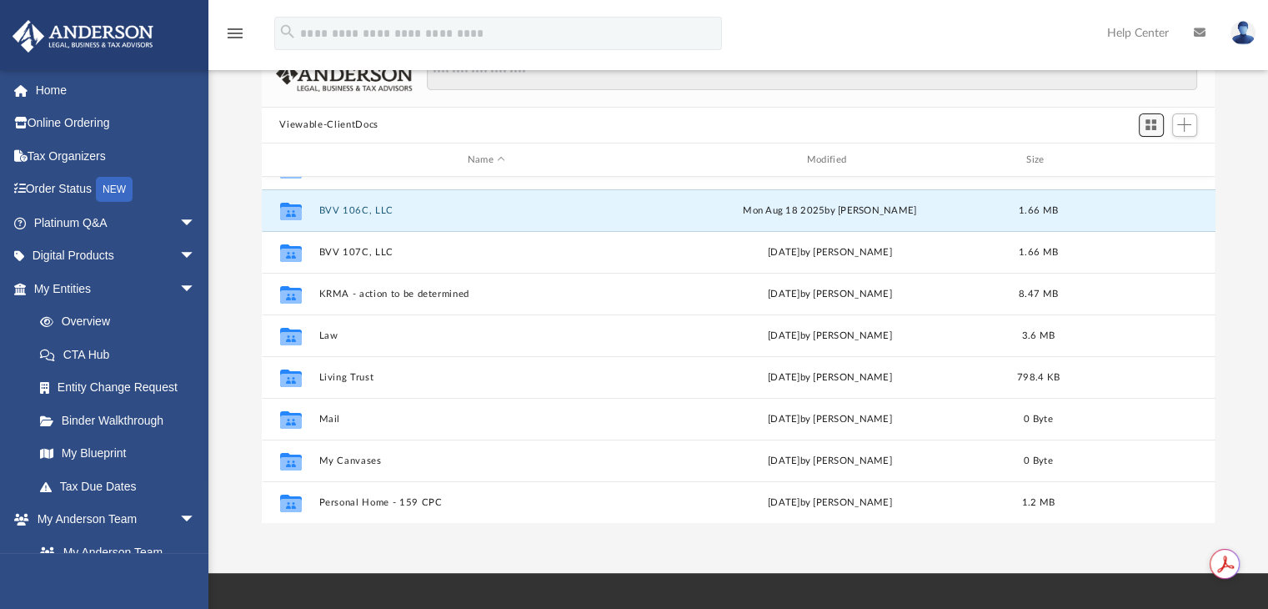
click at [1151, 124] on span "Switch to Grid View" at bounding box center [1151, 125] width 14 height 14
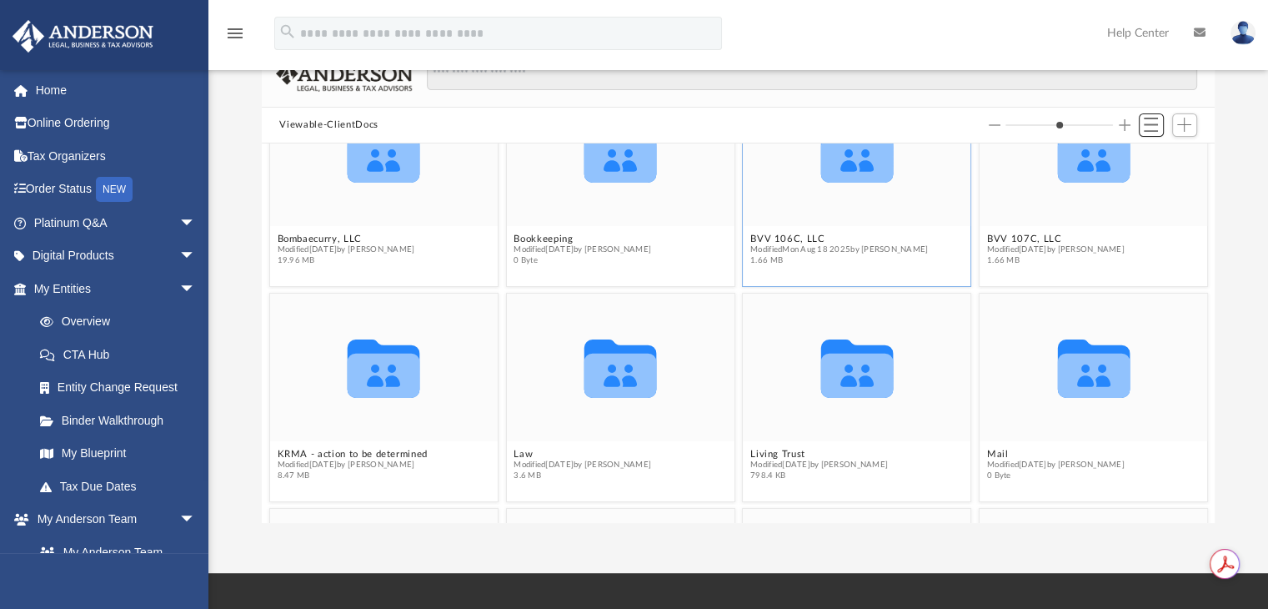
scroll to position [0, 0]
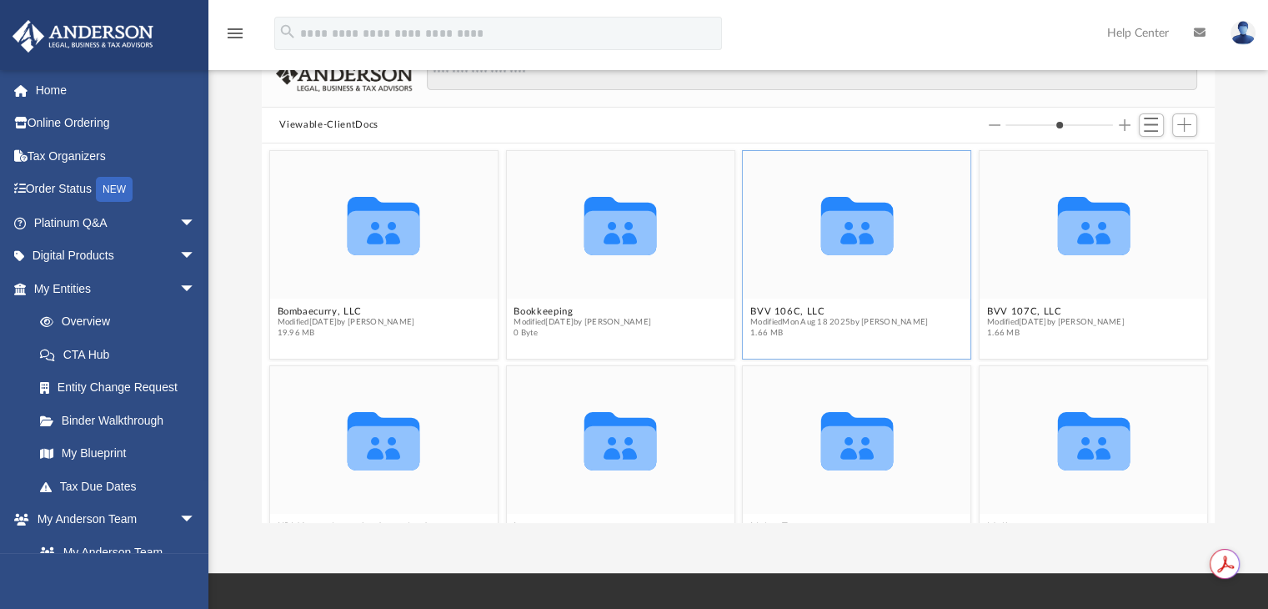
click at [1171, 128] on div at bounding box center [1095, 125] width 212 height 31
click at [1188, 123] on span "Add" at bounding box center [1185, 125] width 14 height 14
click at [1202, 121] on div "Viewable-ClientDocs" at bounding box center [739, 126] width 954 height 37
click at [1148, 123] on span "Switch to List View" at bounding box center [1151, 125] width 14 height 14
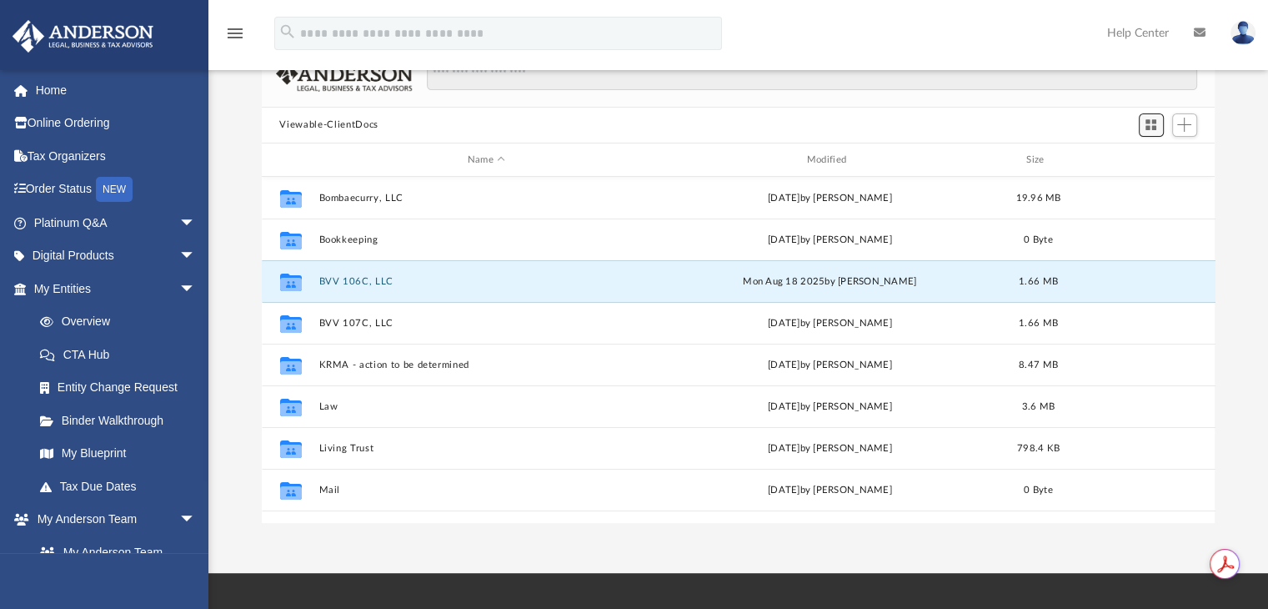
scroll to position [366, 941]
drag, startPoint x: 290, startPoint y: 282, endPoint x: 300, endPoint y: 288, distance: 11.6
click at [300, 288] on icon "grid" at bounding box center [290, 284] width 22 height 13
drag, startPoint x: 897, startPoint y: 278, endPoint x: 845, endPoint y: 274, distance: 51.9
click at [845, 274] on div "Mon Aug 18 2025 by Marielle Palivino" at bounding box center [830, 281] width 336 height 15
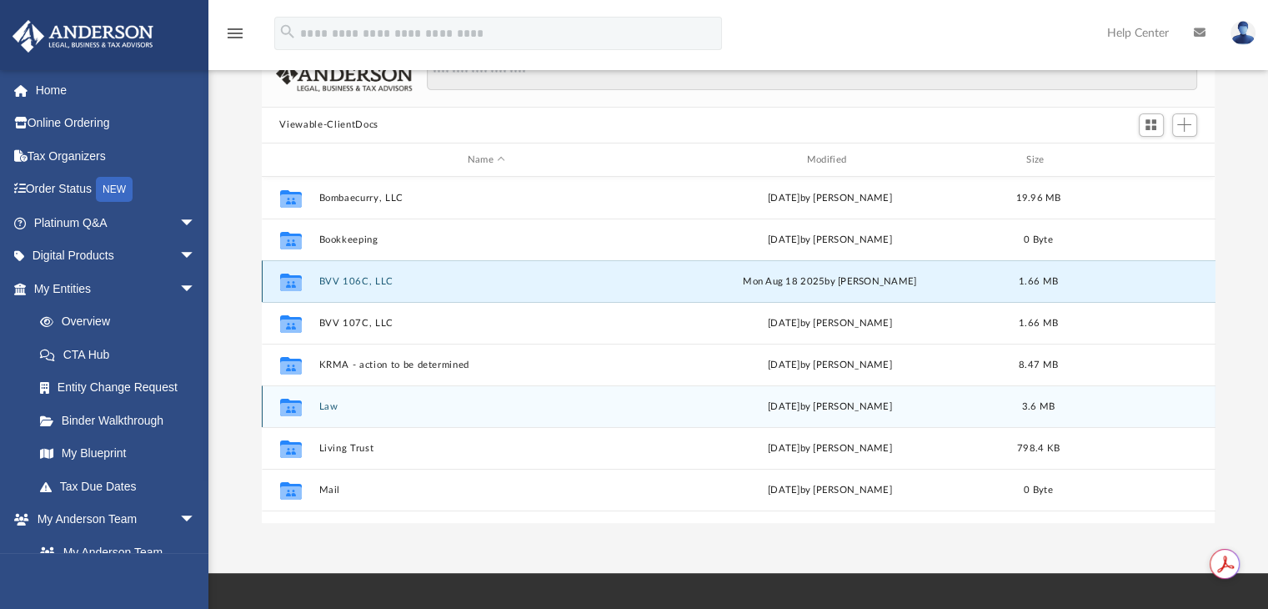
drag, startPoint x: 292, startPoint y: 280, endPoint x: 317, endPoint y: 398, distance: 120.2
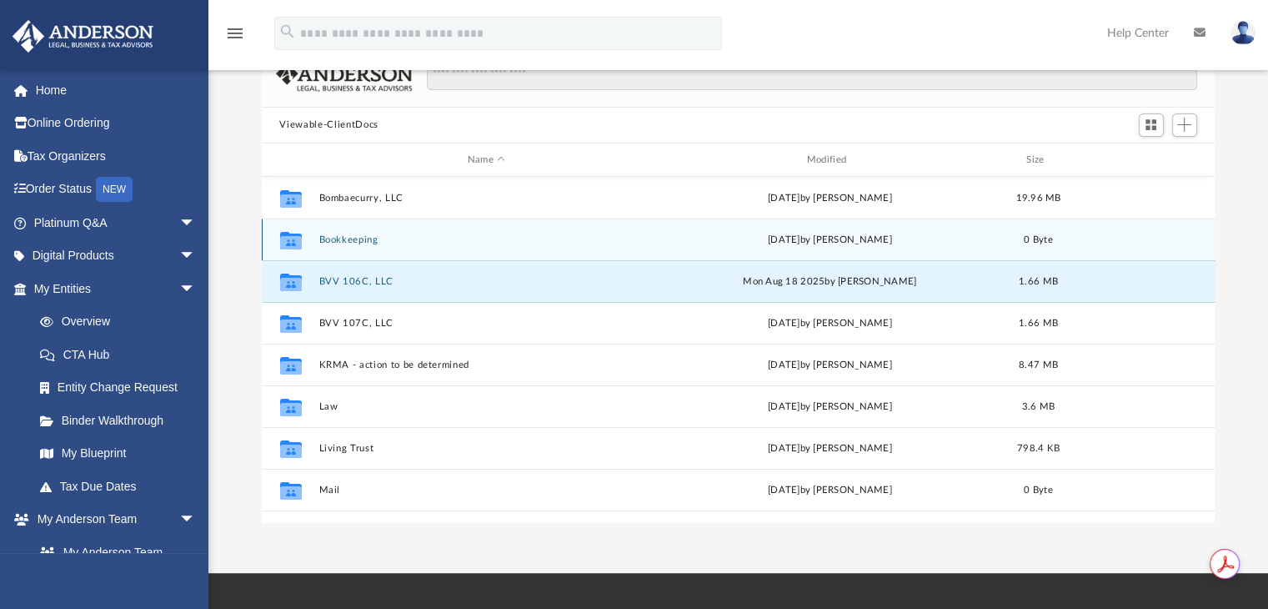
drag, startPoint x: 317, startPoint y: 398, endPoint x: 833, endPoint y: 259, distance: 534.7
click at [833, 259] on div "Collaborated Folder Bookkeeping Fri Jun 27 2025 by Charles Rogler 0 Byte" at bounding box center [739, 240] width 954 height 42
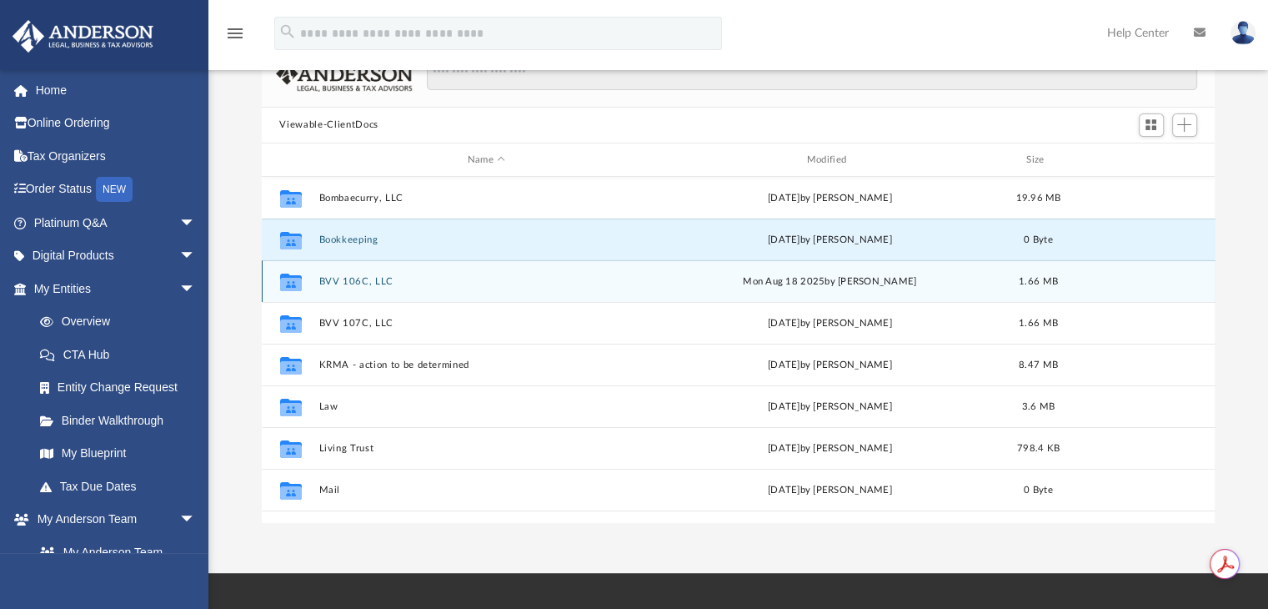
click at [277, 298] on div "Collaborated Folder BVV 106C, LLC Mon Aug 18 2025 by Marielle Palivino 1.66 MB" at bounding box center [739, 281] width 954 height 42
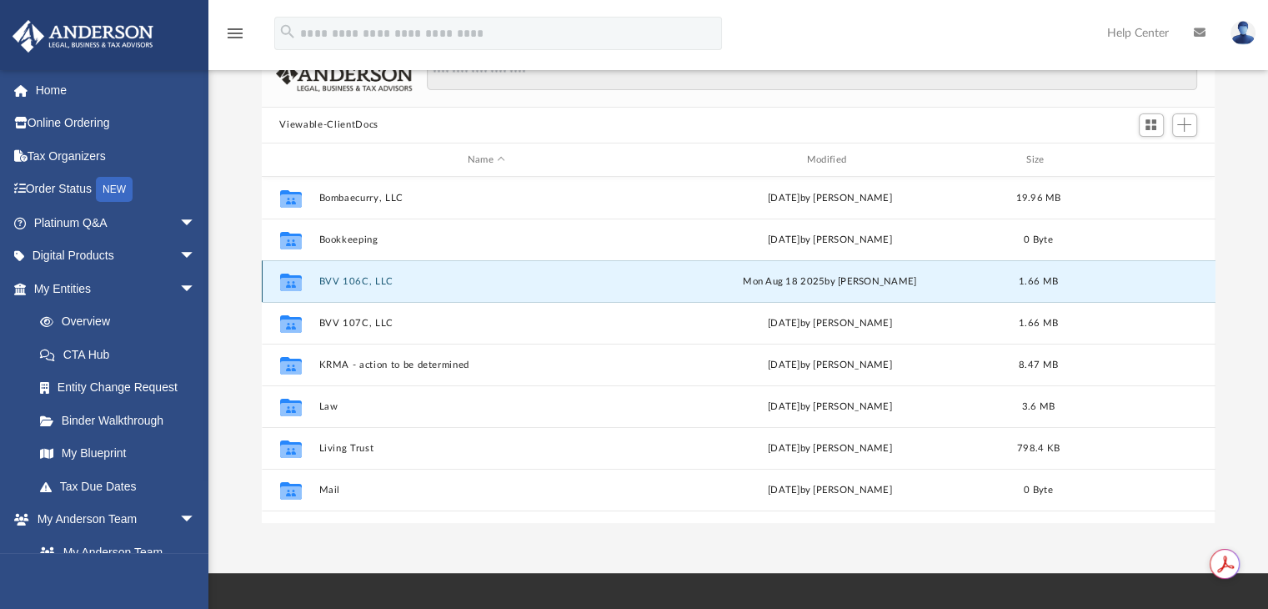
drag, startPoint x: 294, startPoint y: 289, endPoint x: 274, endPoint y: 290, distance: 20.9
click at [274, 290] on div "Collaborated Folder" at bounding box center [290, 282] width 42 height 27
click at [1214, 505] on div "Scroll to top vertical_align_top" at bounding box center [1221, 520] width 35 height 35
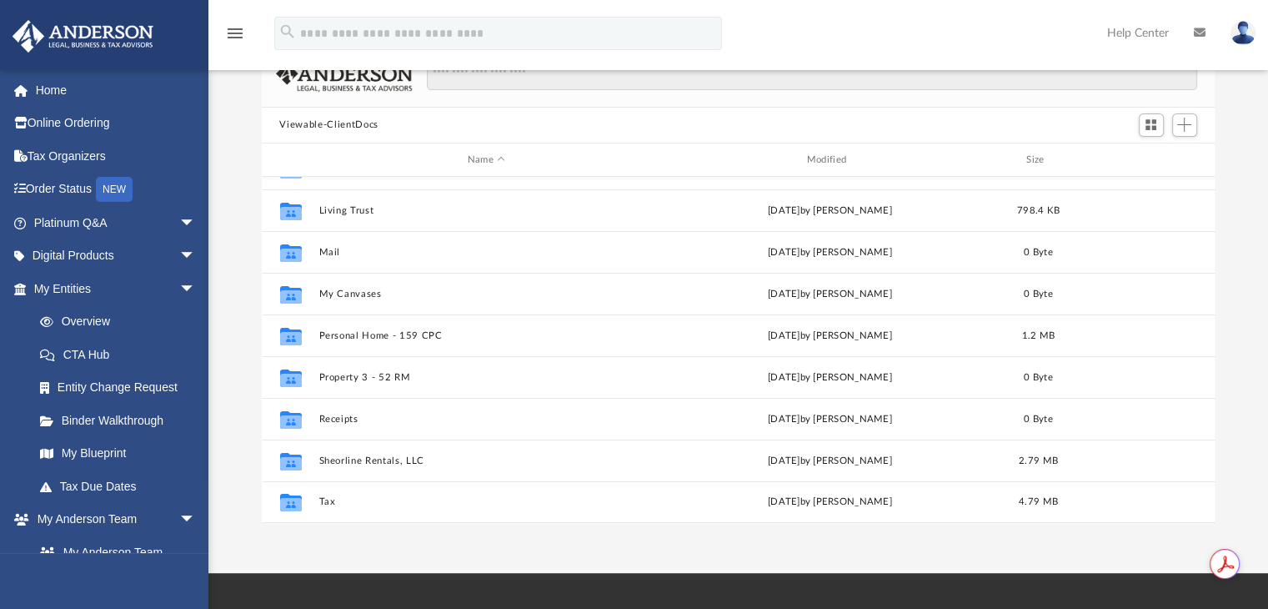
scroll to position [14, 0]
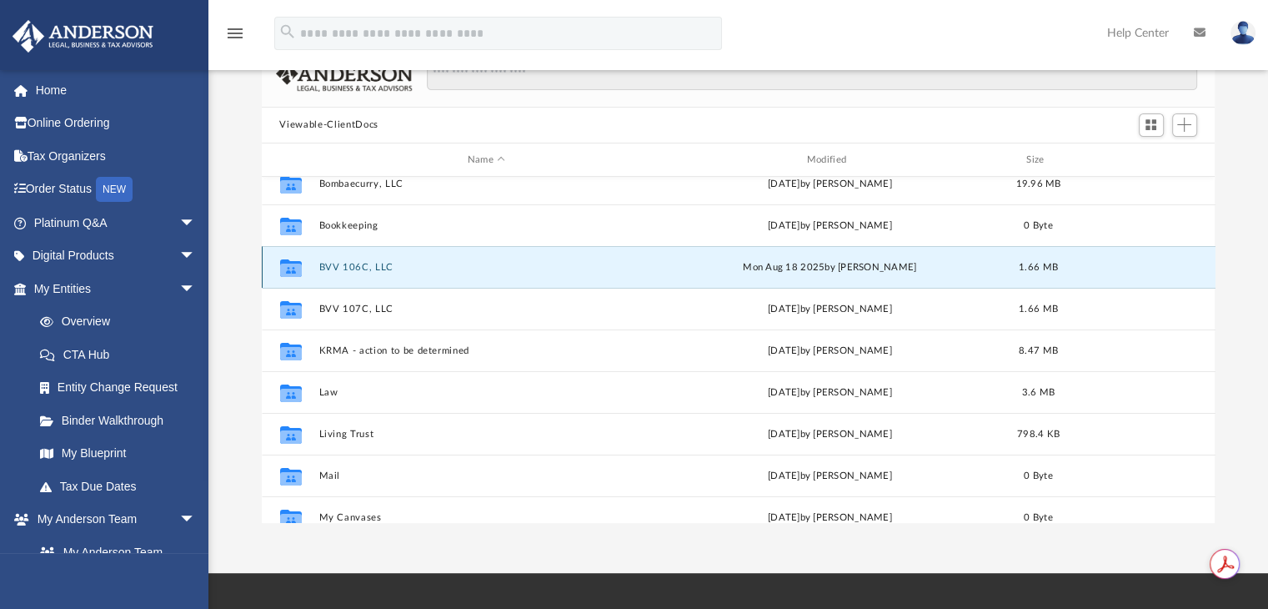
click at [294, 266] on icon "grid" at bounding box center [290, 270] width 22 height 13
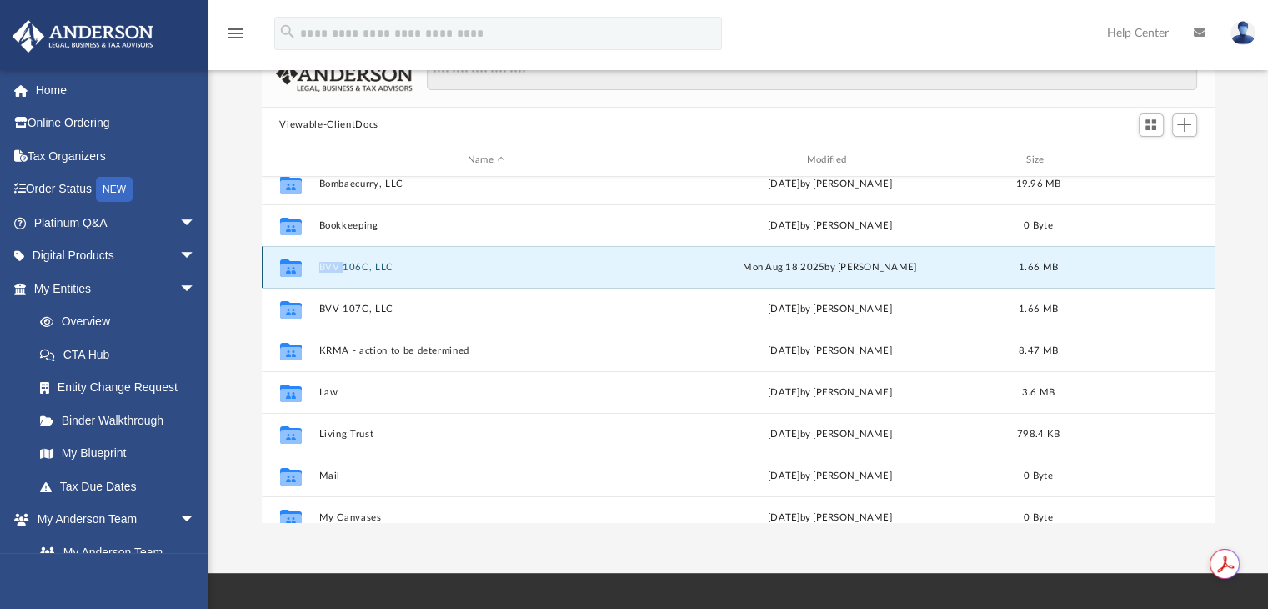
click at [294, 266] on icon "grid" at bounding box center [290, 270] width 22 height 13
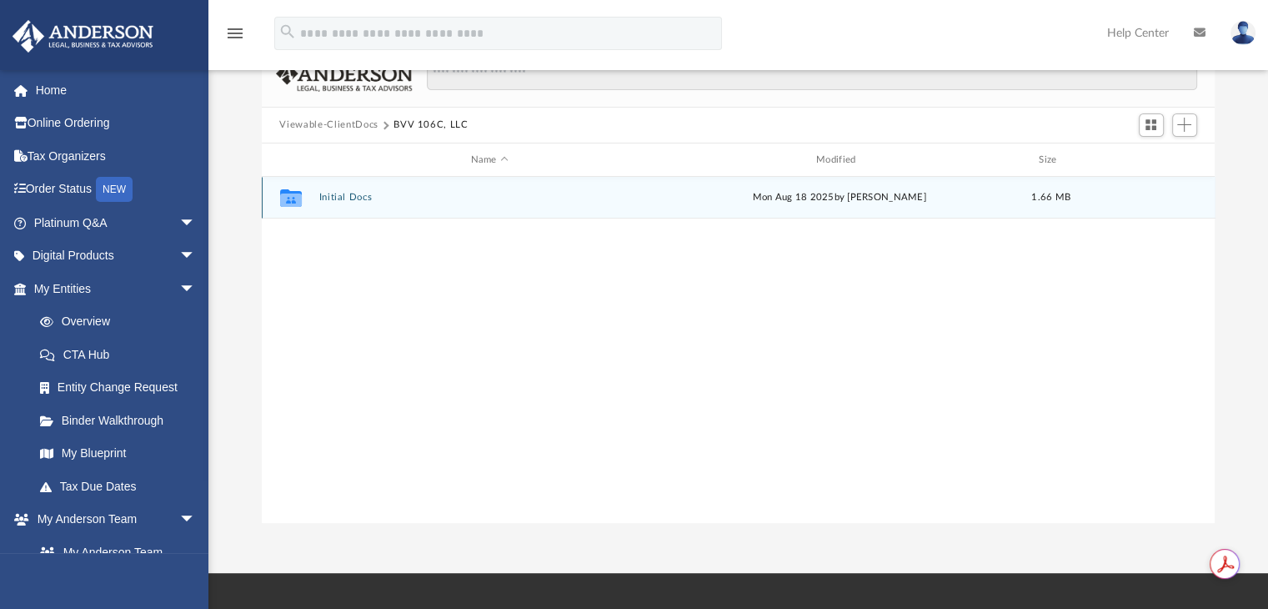
scroll to position [0, 0]
click at [288, 202] on icon "grid" at bounding box center [290, 198] width 22 height 18
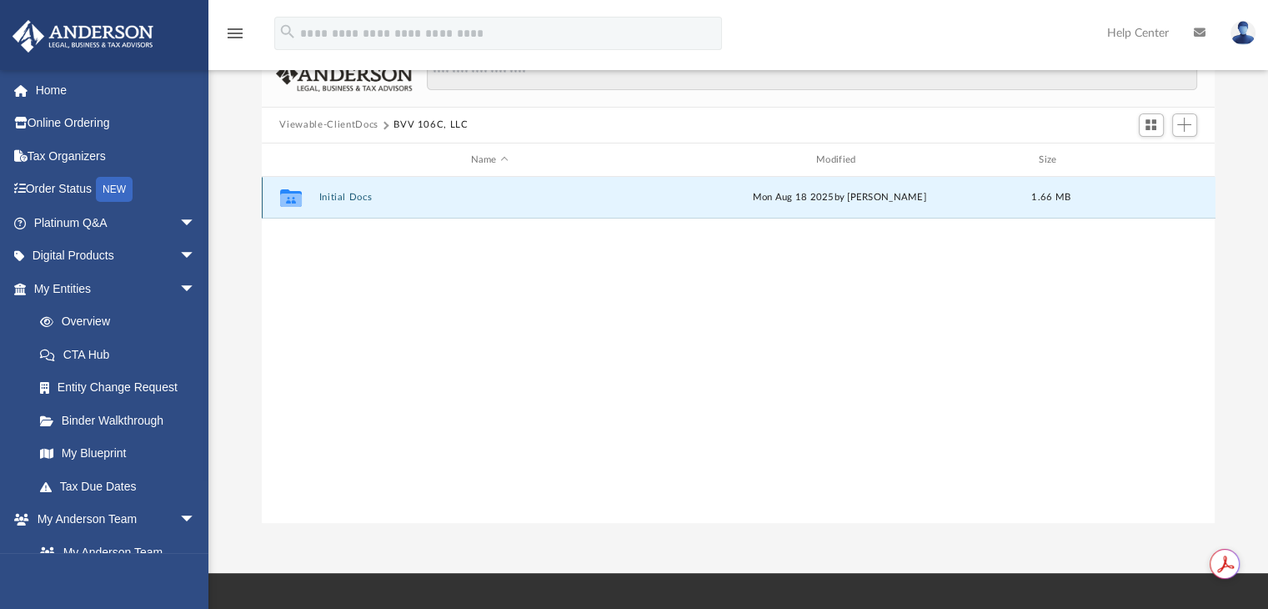
drag, startPoint x: 288, startPoint y: 202, endPoint x: 288, endPoint y: 190, distance: 11.7
click at [288, 190] on icon "Collaborated Folder" at bounding box center [290, 197] width 27 height 27
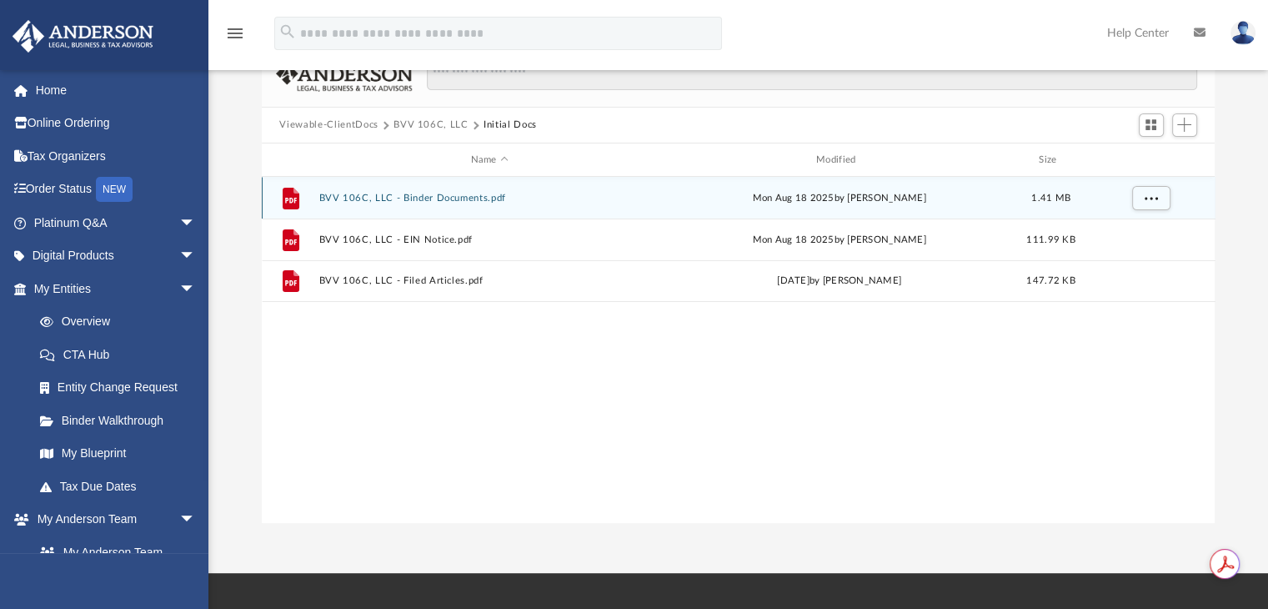
click at [478, 191] on div "File BVV 106C, LLC - Binder Documents.pdf Mon Aug 18 2025 by Marielle Palivino …" at bounding box center [739, 198] width 954 height 42
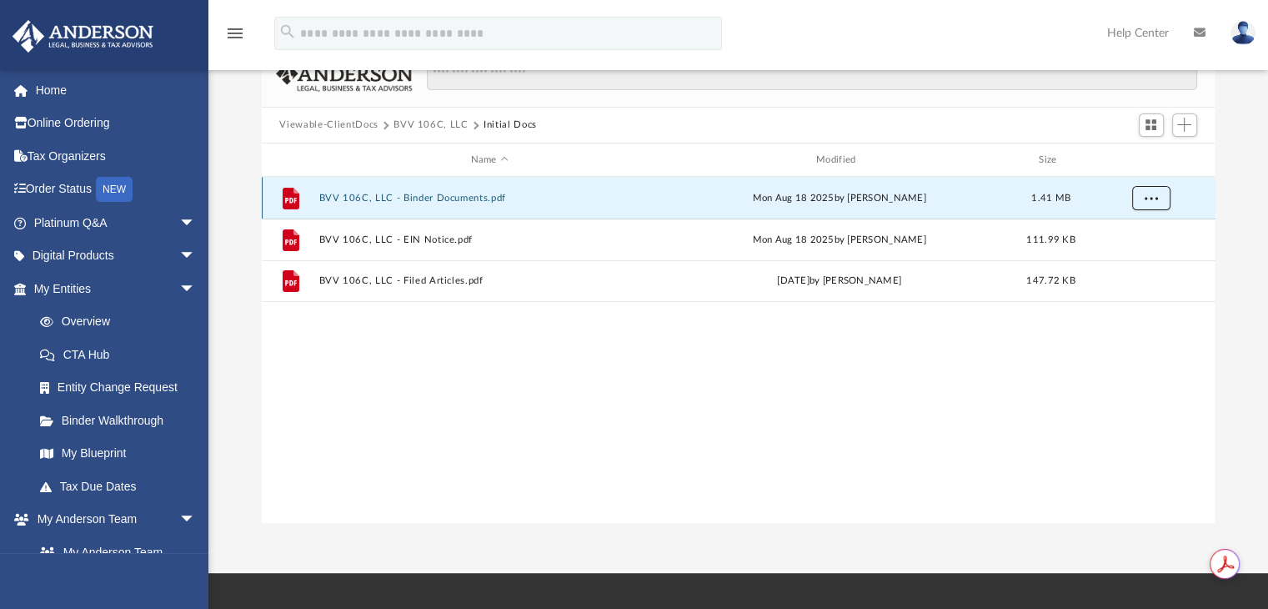
click at [1154, 193] on span "More options" at bounding box center [1150, 197] width 13 height 9
click at [1017, 339] on div "File BVV 106C, LLC - Binder Documents.pdf Mon Aug 18 2025 by Marielle Palivino …" at bounding box center [739, 349] width 954 height 345
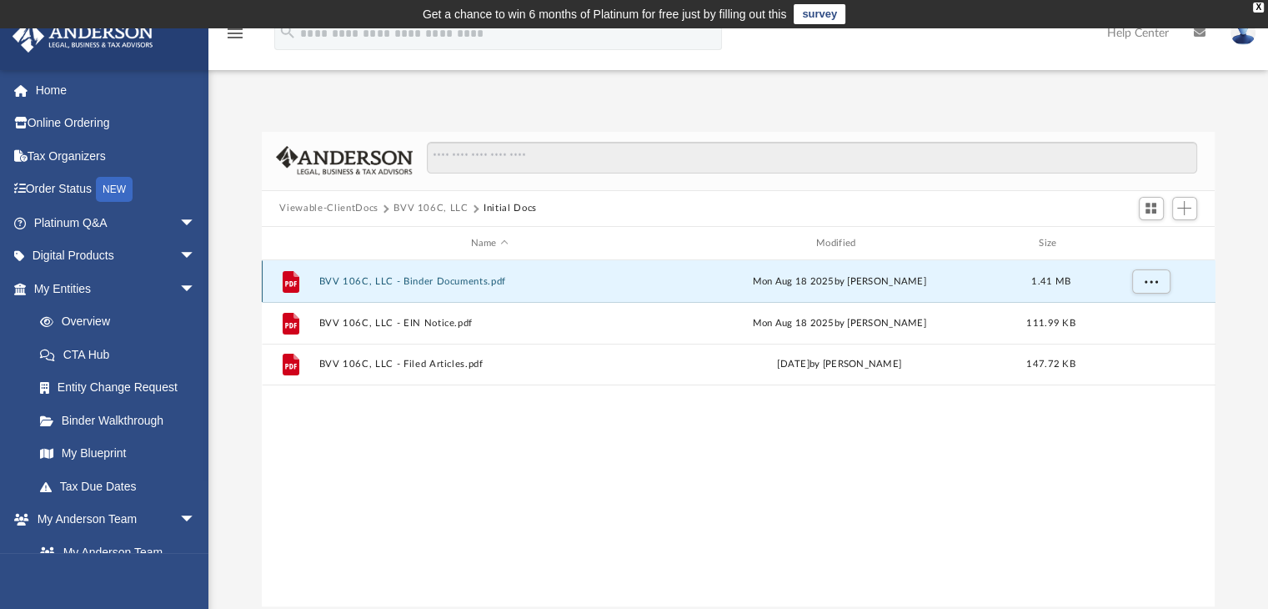
click at [448, 289] on div "File BVV 106C, LLC - Binder Documents.pdf Mon Aug 18 2025 by Marielle Palivino …" at bounding box center [739, 281] width 954 height 42
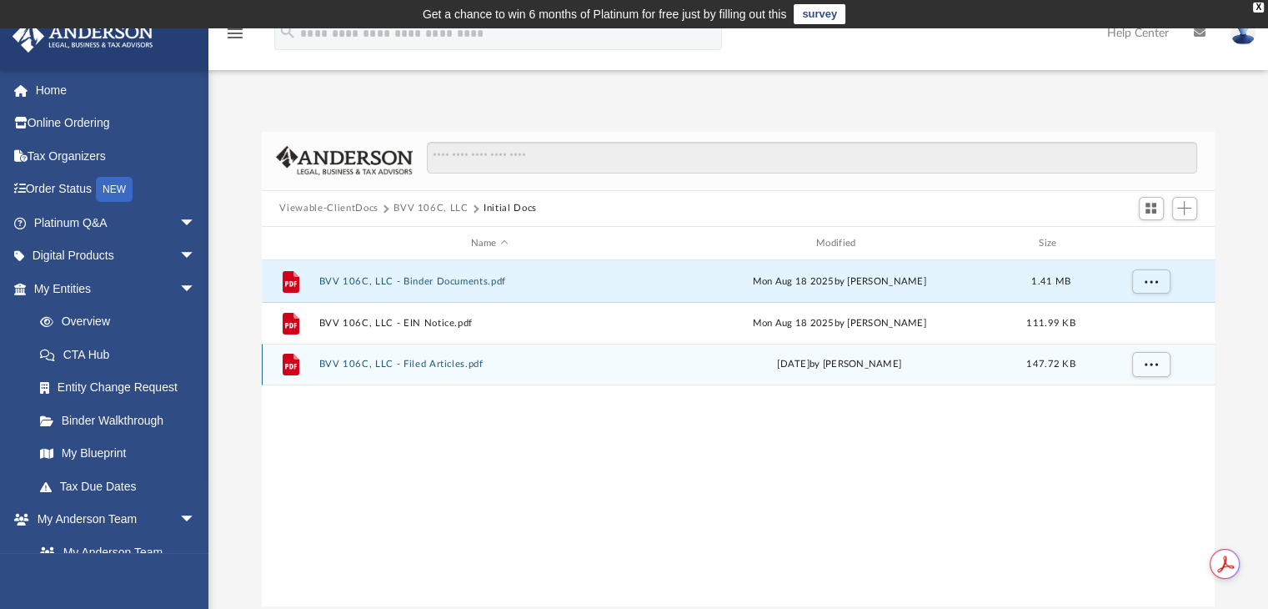
click at [477, 363] on button "BVV 106C, LLC - Filed Articles.pdf" at bounding box center [490, 364] width 342 height 11
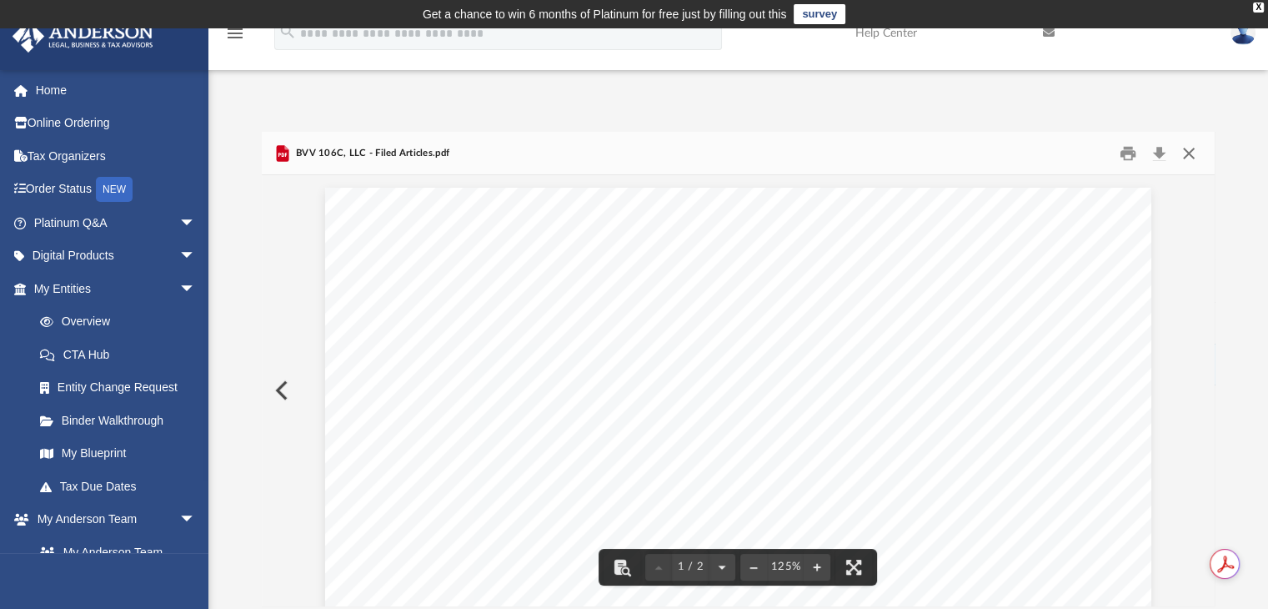
click at [1192, 154] on button "Close" at bounding box center [1189, 153] width 30 height 26
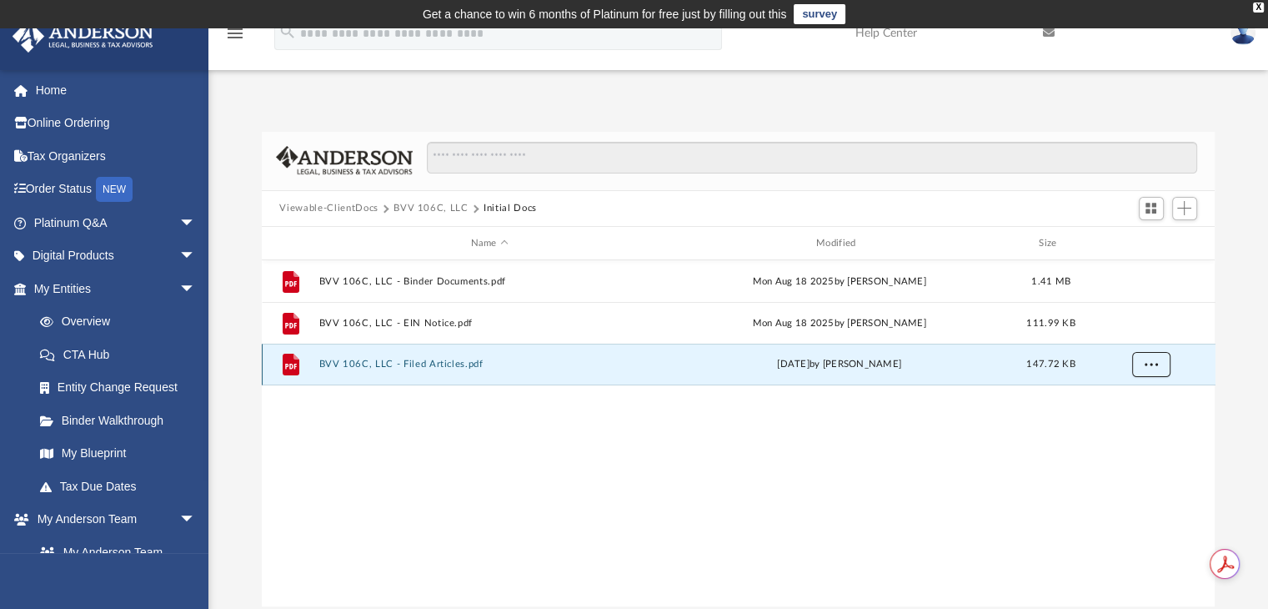
click at [1148, 366] on span "More options" at bounding box center [1150, 363] width 13 height 9
click at [946, 488] on div "File BVV 106C, LLC - Binder Documents.pdf Mon Aug 18 2025 by Marielle Palivino …" at bounding box center [739, 432] width 954 height 345
click at [350, 208] on button "Viewable-ClientDocs" at bounding box center [328, 208] width 98 height 15
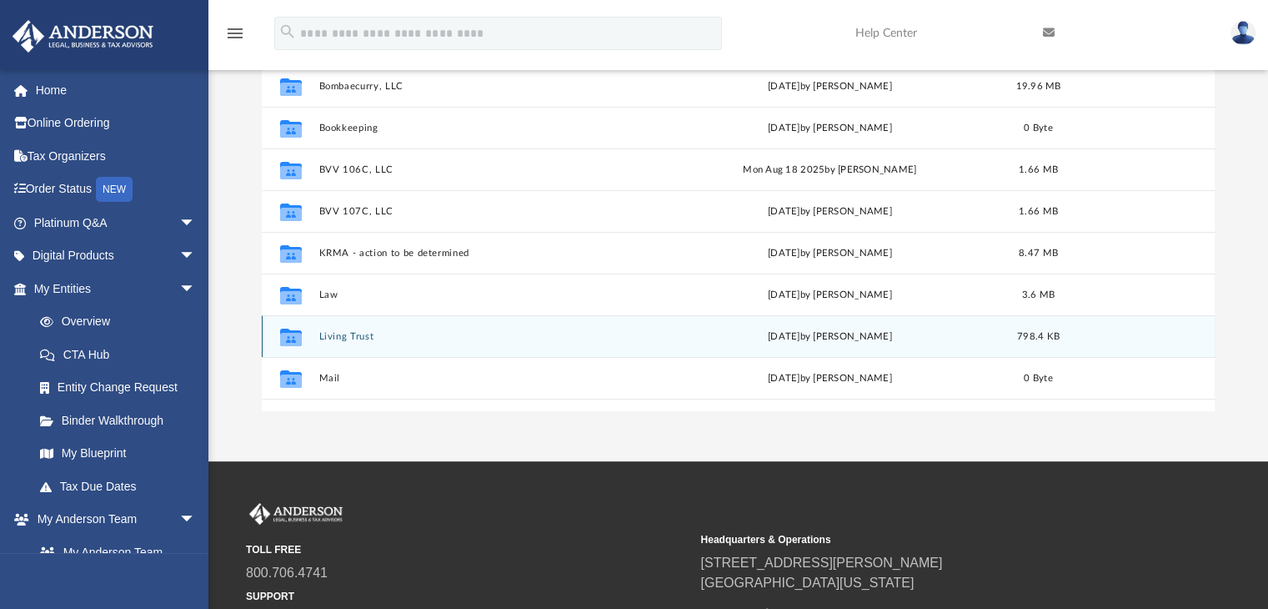
scroll to position [167, 0]
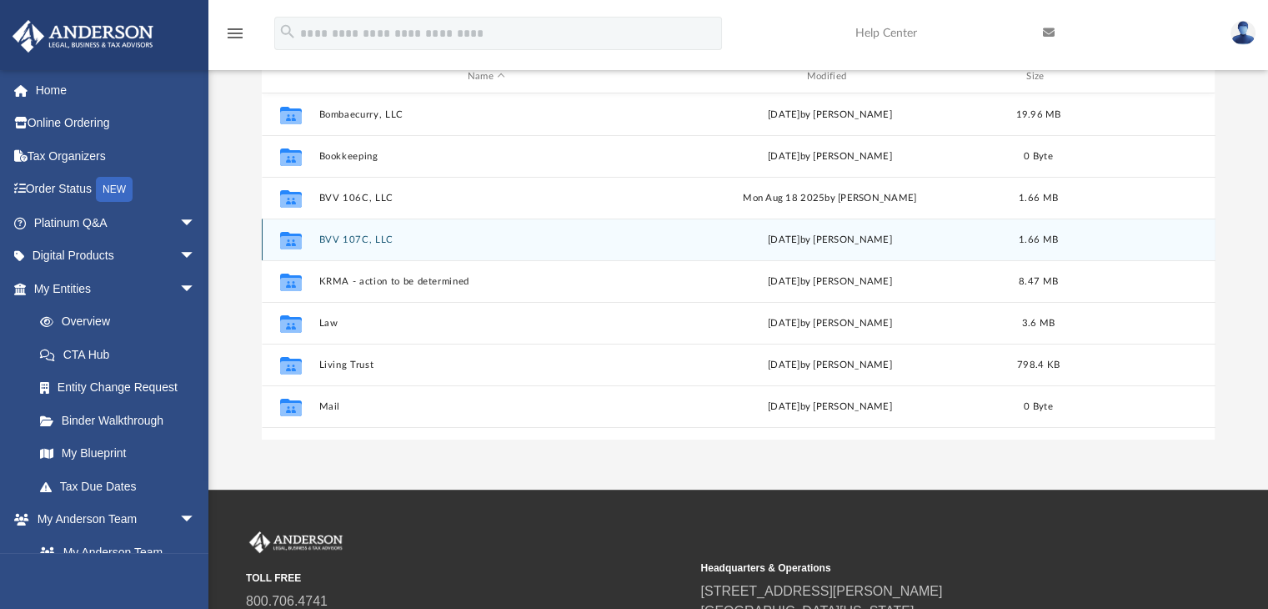
drag, startPoint x: 570, startPoint y: 294, endPoint x: 294, endPoint y: 236, distance: 282.0
drag, startPoint x: 294, startPoint y: 236, endPoint x: 269, endPoint y: 237, distance: 25.0
click at [269, 237] on div "Collaborated Folder" at bounding box center [290, 240] width 42 height 27
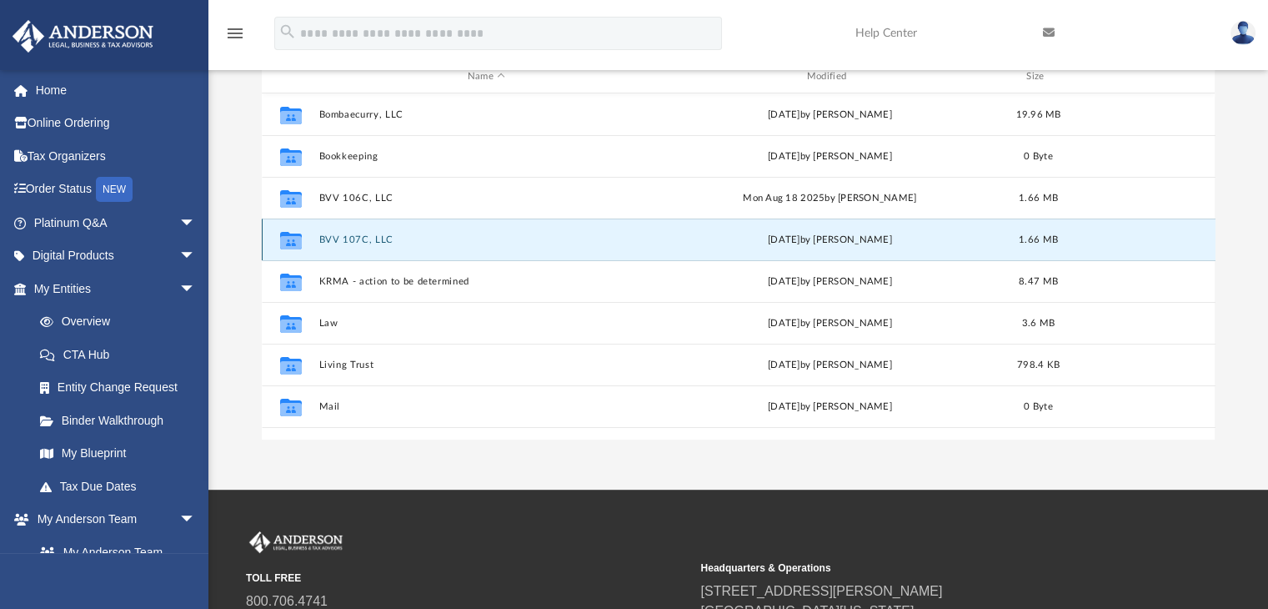
drag, startPoint x: 261, startPoint y: 236, endPoint x: 273, endPoint y: 239, distance: 12.1
click at [273, 239] on div "Collaborated Folder BVV 107C, LLC Wed Aug 20 2025 by Marielle Palivino 1.66 MB" at bounding box center [739, 240] width 954 height 42
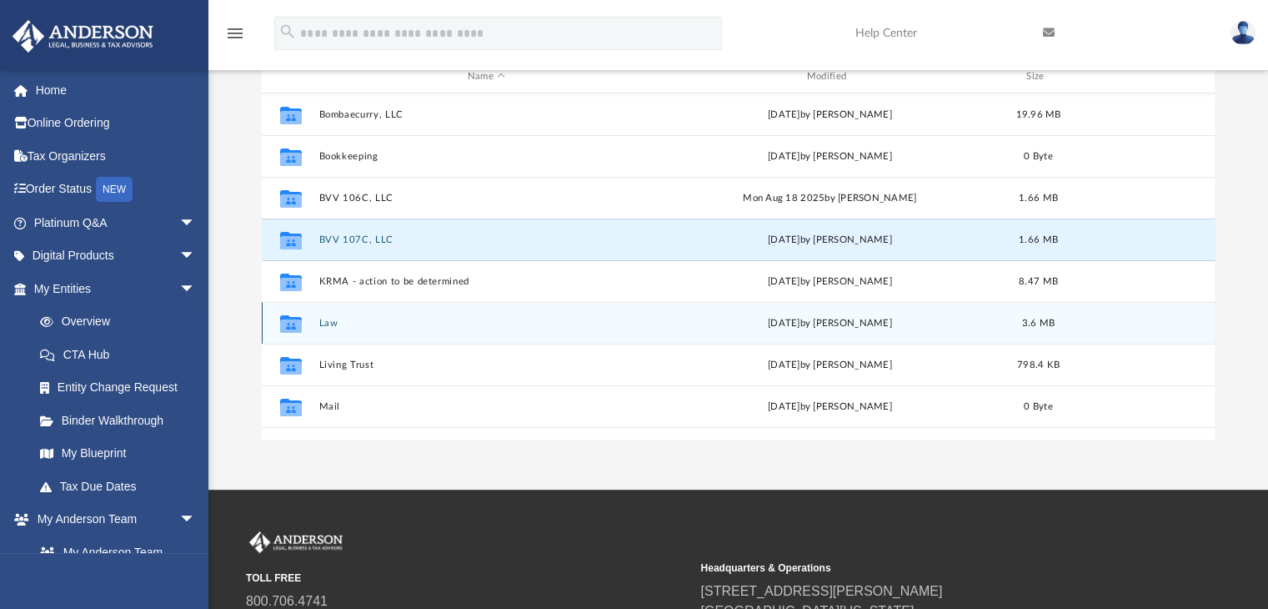
click at [354, 318] on button "Law" at bounding box center [487, 323] width 336 height 11
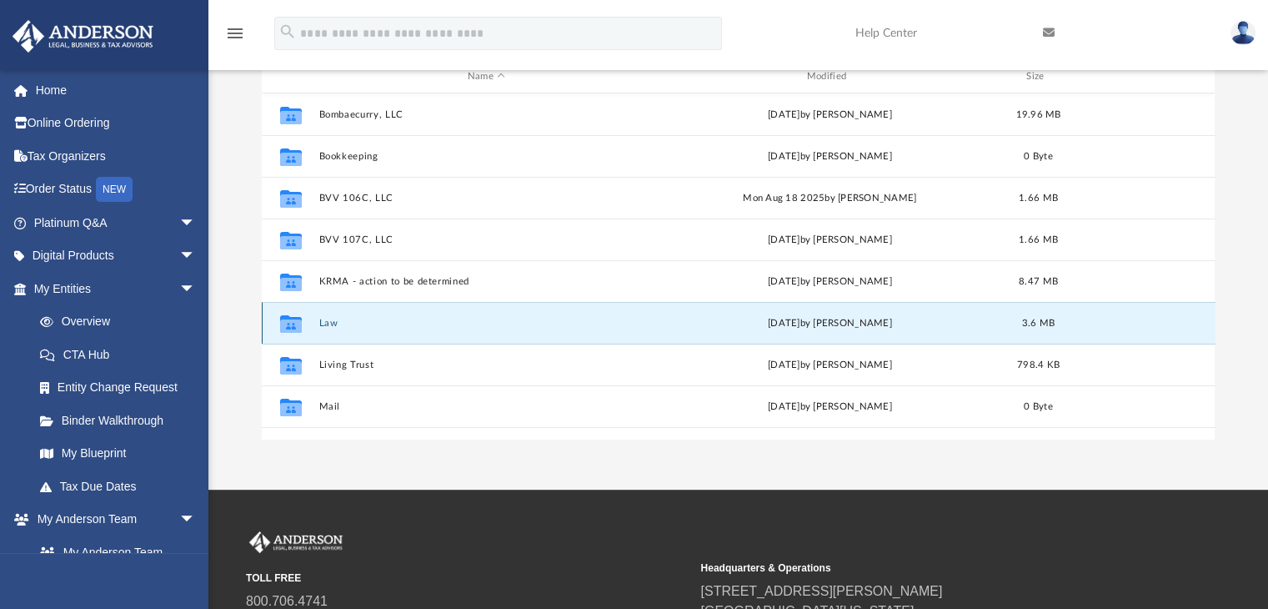
click at [354, 318] on button "Law" at bounding box center [487, 323] width 336 height 11
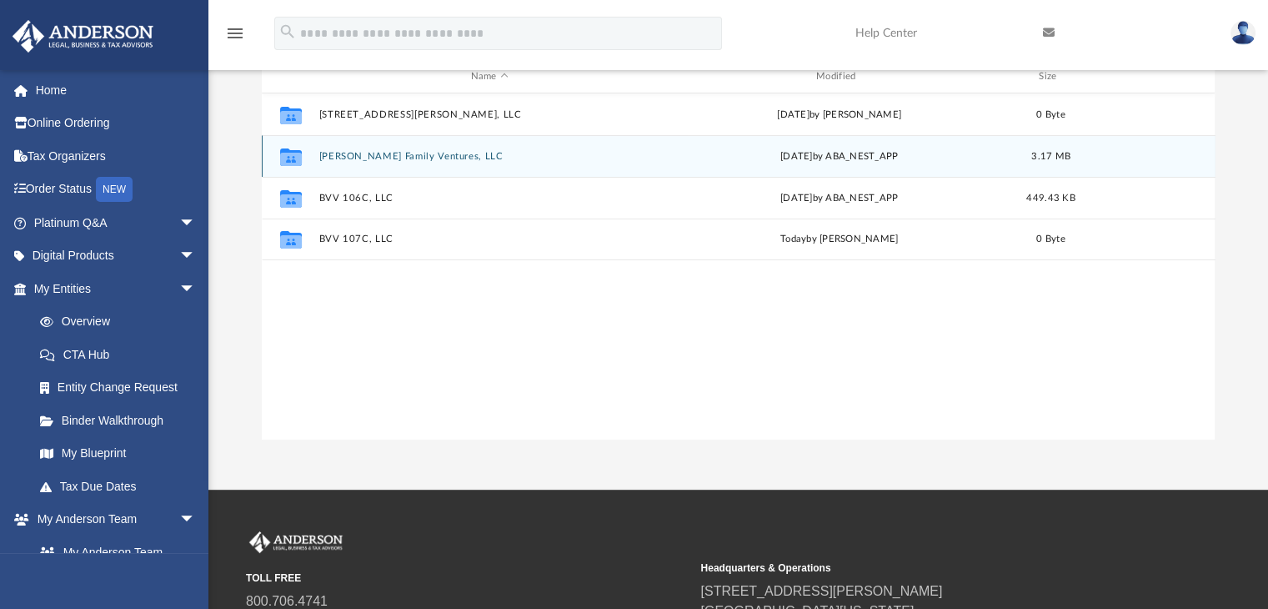
click at [361, 151] on button "[PERSON_NAME] Family Ventures, LLC" at bounding box center [490, 156] width 342 height 11
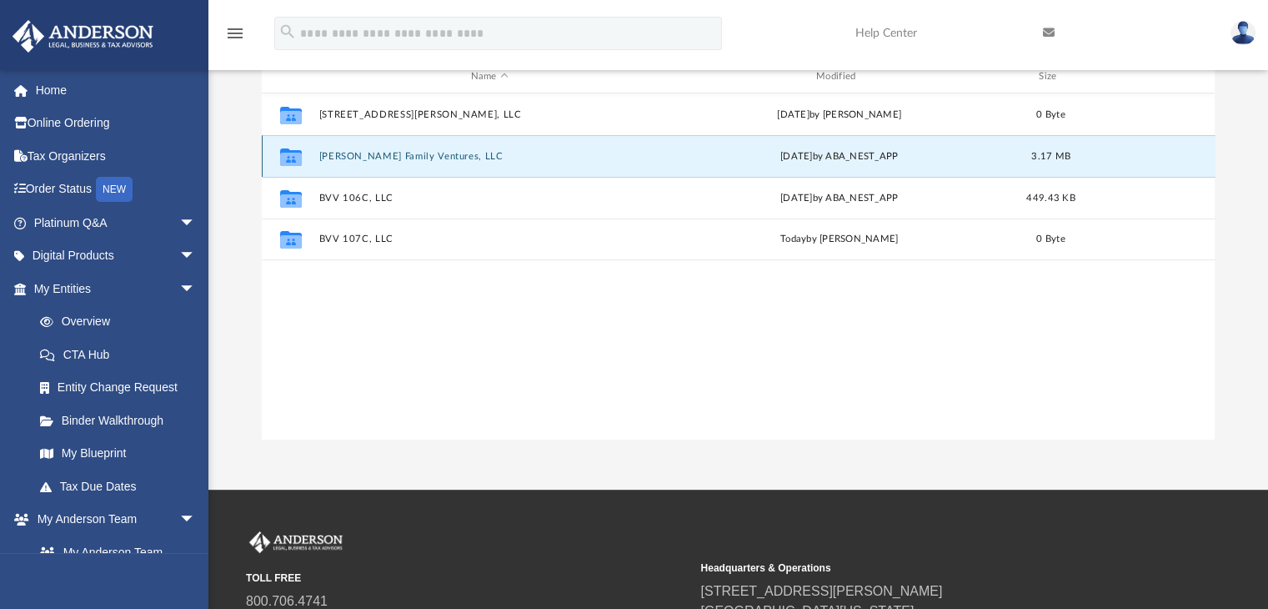
click at [361, 151] on button "[PERSON_NAME] Family Ventures, LLC" at bounding box center [490, 156] width 342 height 11
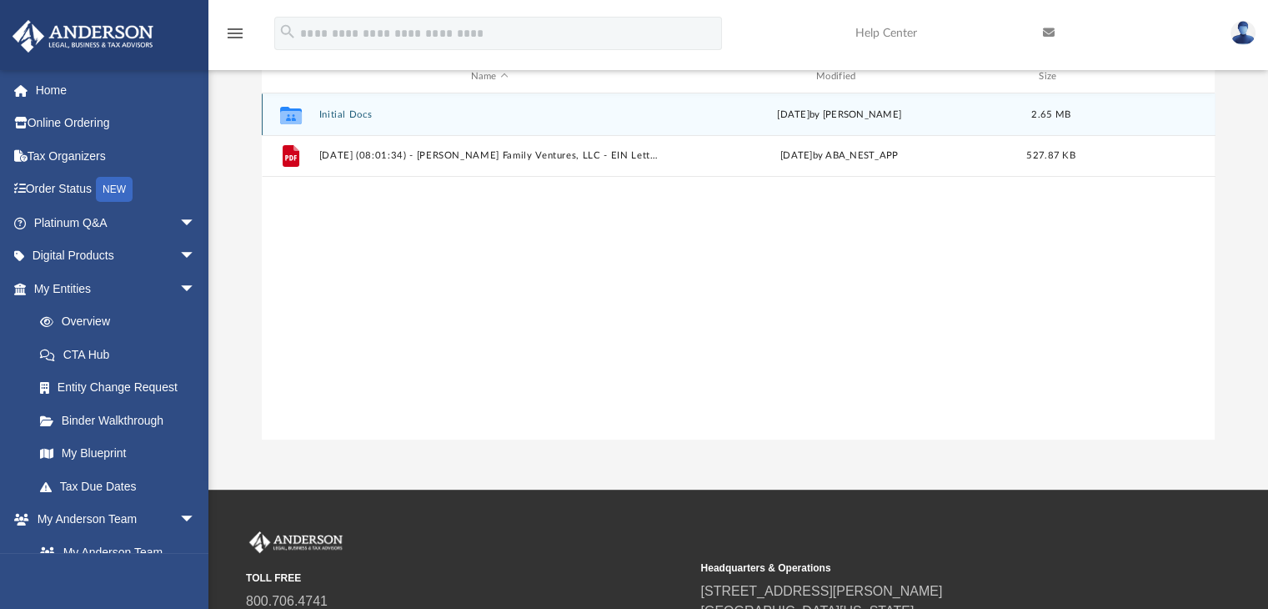
click at [329, 118] on button "Initial Docs" at bounding box center [490, 114] width 342 height 11
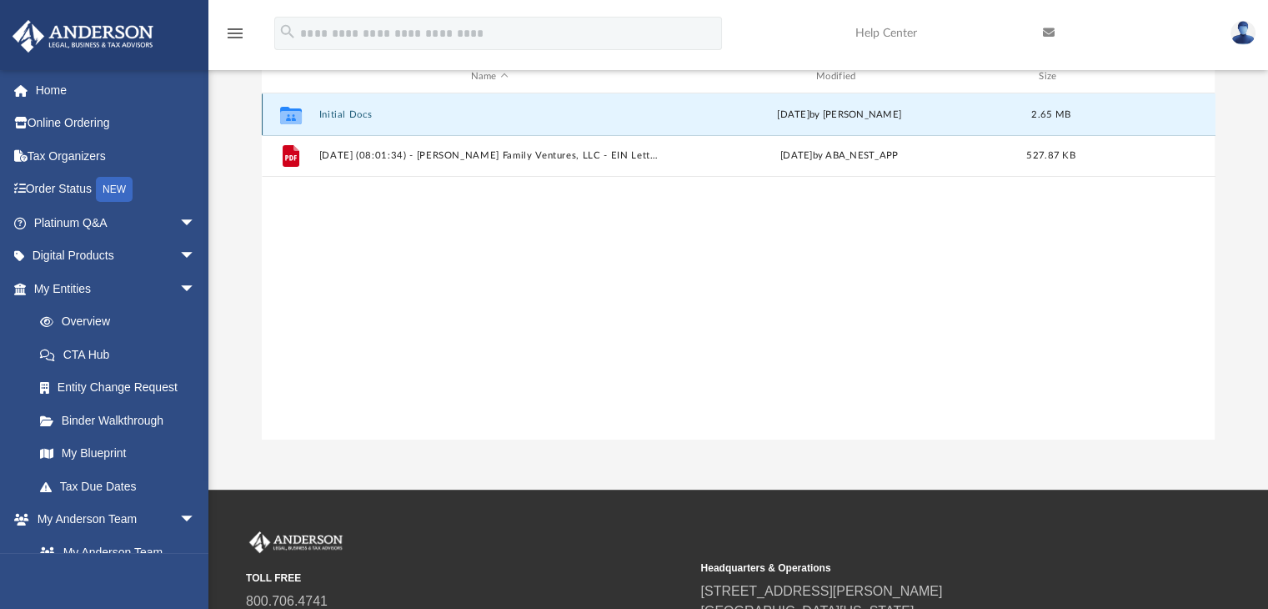
click at [329, 118] on button "Initial Docs" at bounding box center [490, 114] width 342 height 11
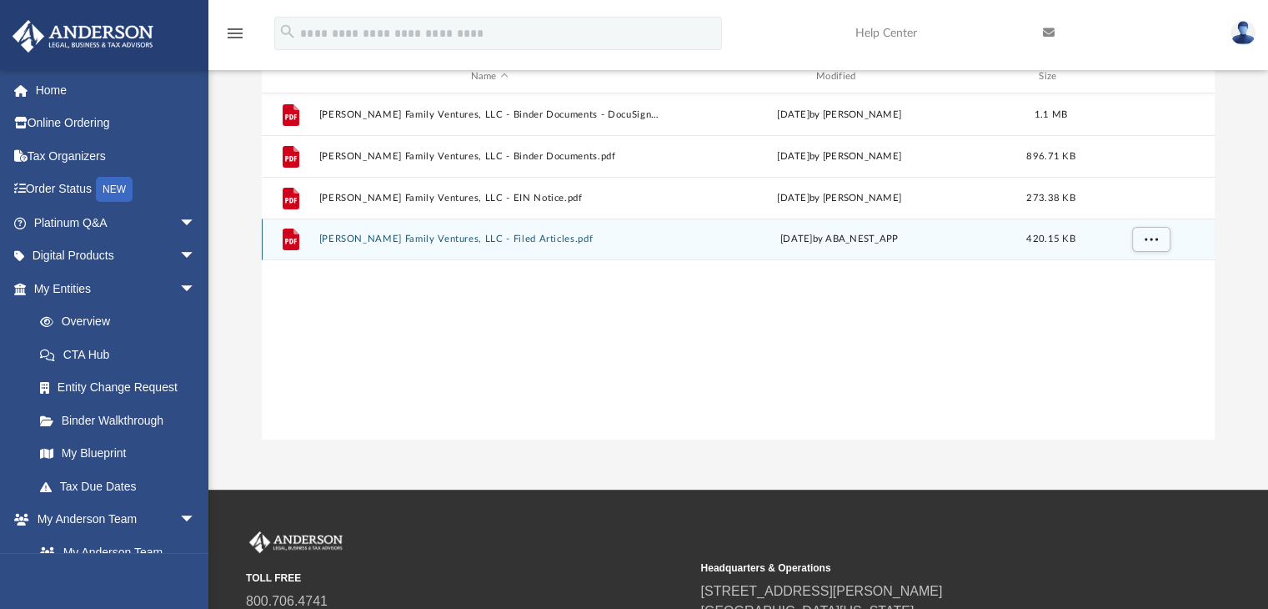
drag, startPoint x: 431, startPoint y: 121, endPoint x: 1064, endPoint y: 248, distance: 645.6
click at [1064, 248] on div "File AdamS Family Ventures, LLC - Filed Articles.pdf Mon Jun 30 2025 by ABA_NES…" at bounding box center [739, 240] width 954 height 42
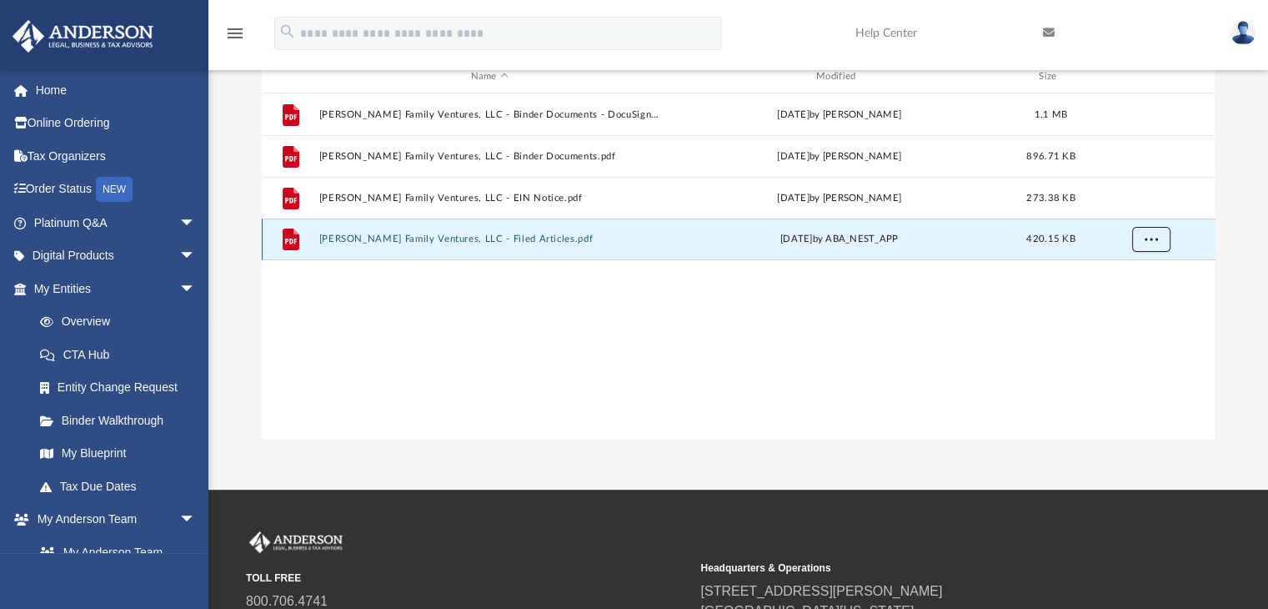
click at [1163, 233] on button "More options" at bounding box center [1151, 240] width 38 height 25
click at [1139, 297] on li "Download" at bounding box center [1136, 300] width 48 height 18
click at [117, 284] on link "My Entities arrow_drop_down" at bounding box center [116, 288] width 209 height 33
click at [183, 284] on span "arrow_drop_down" at bounding box center [195, 289] width 33 height 34
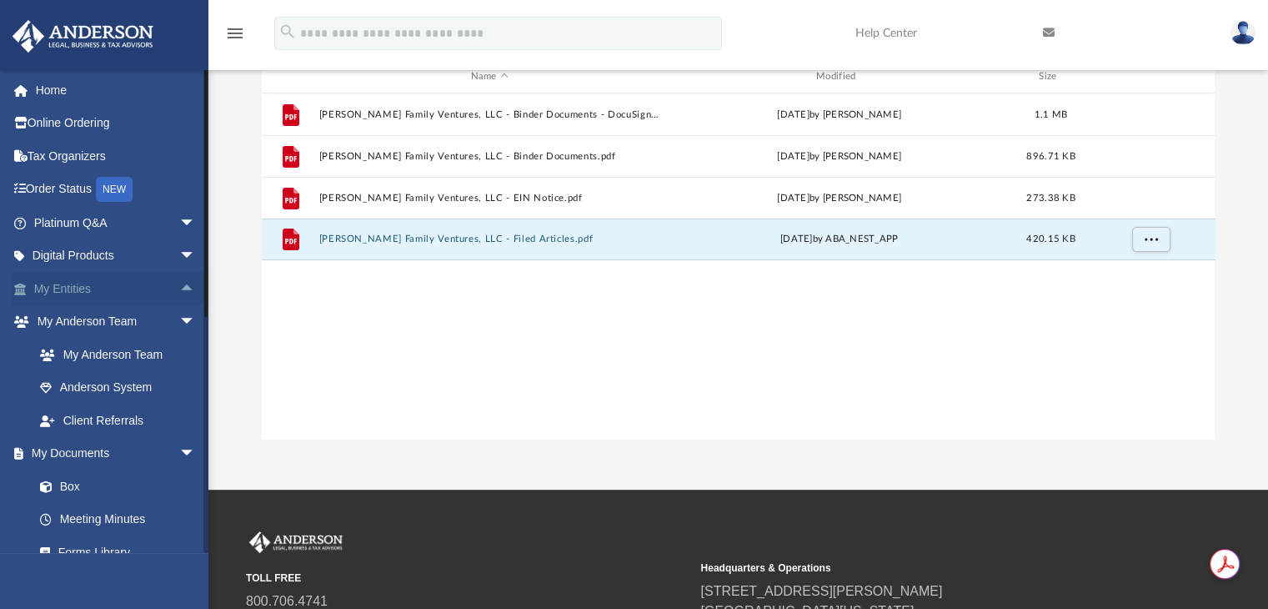
click at [73, 283] on link "My Entities arrow_drop_up" at bounding box center [116, 288] width 209 height 33
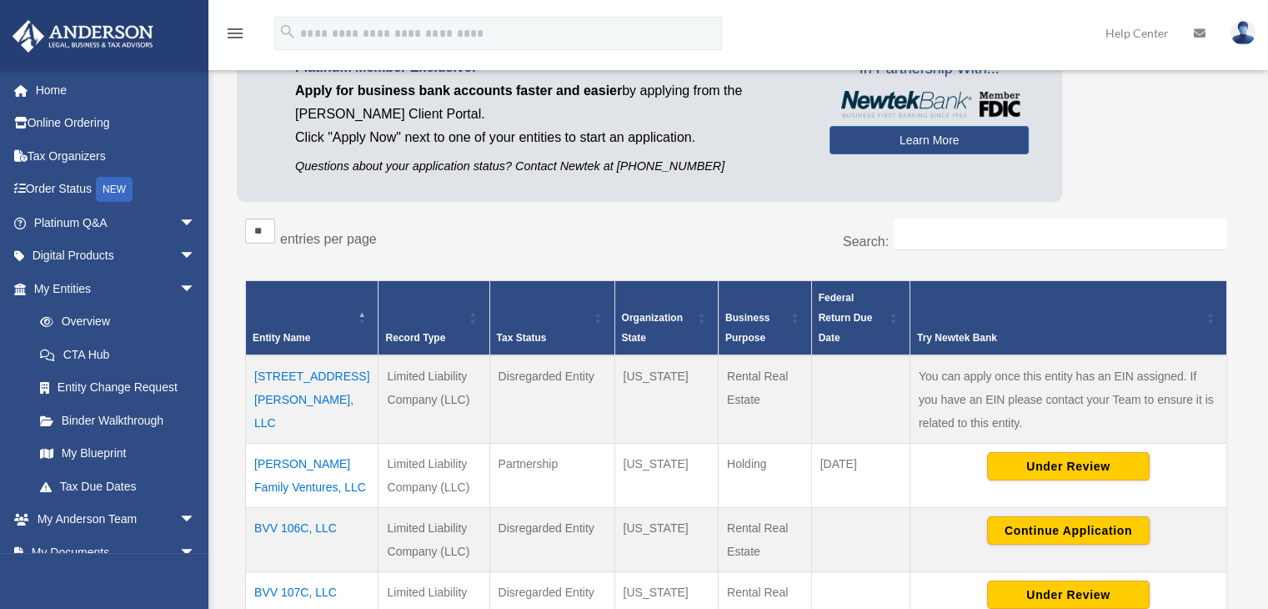
scroll to position [250, 0]
